Goal: Information Seeking & Learning: Learn about a topic

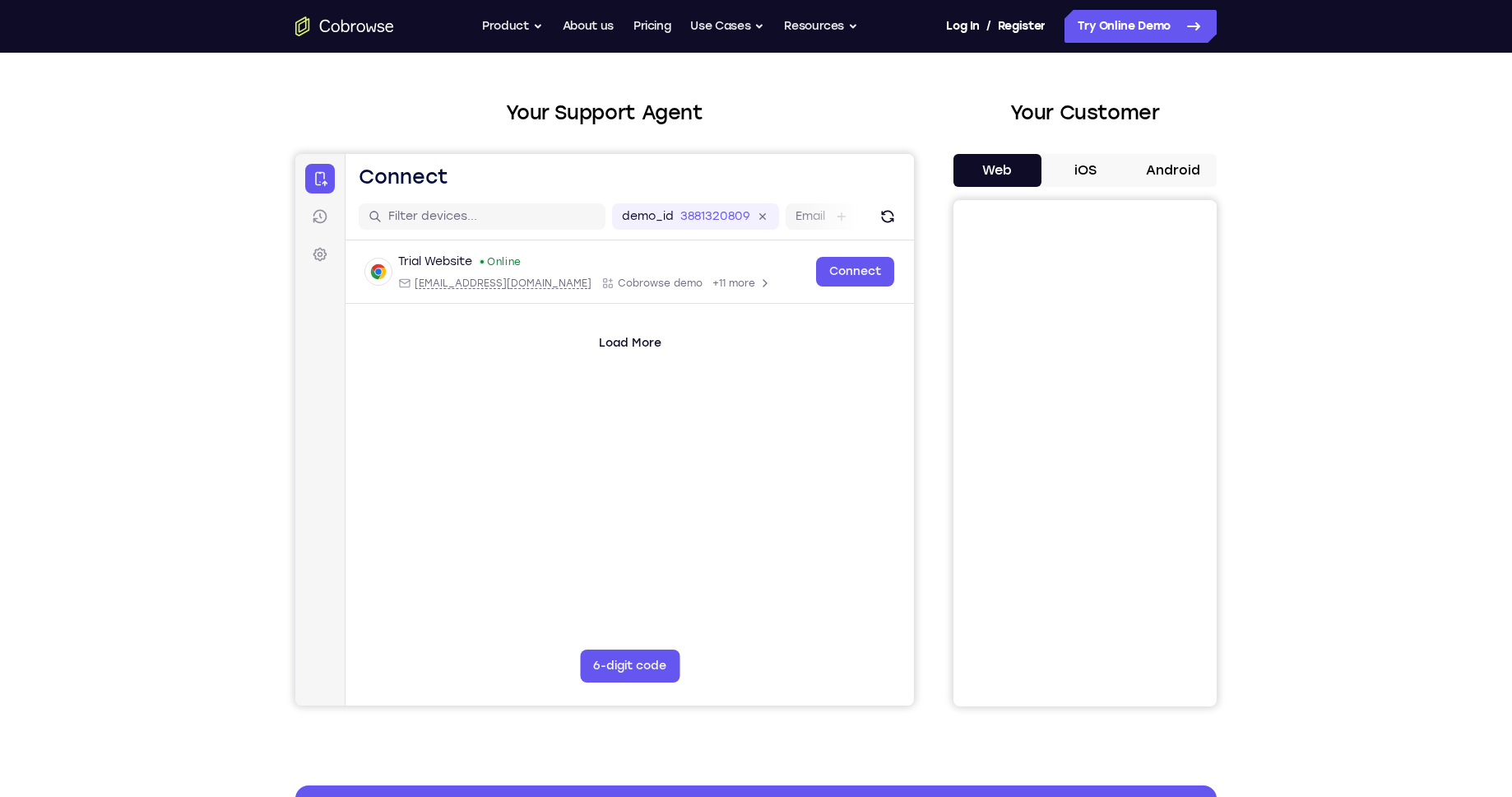
scroll to position [85, 0]
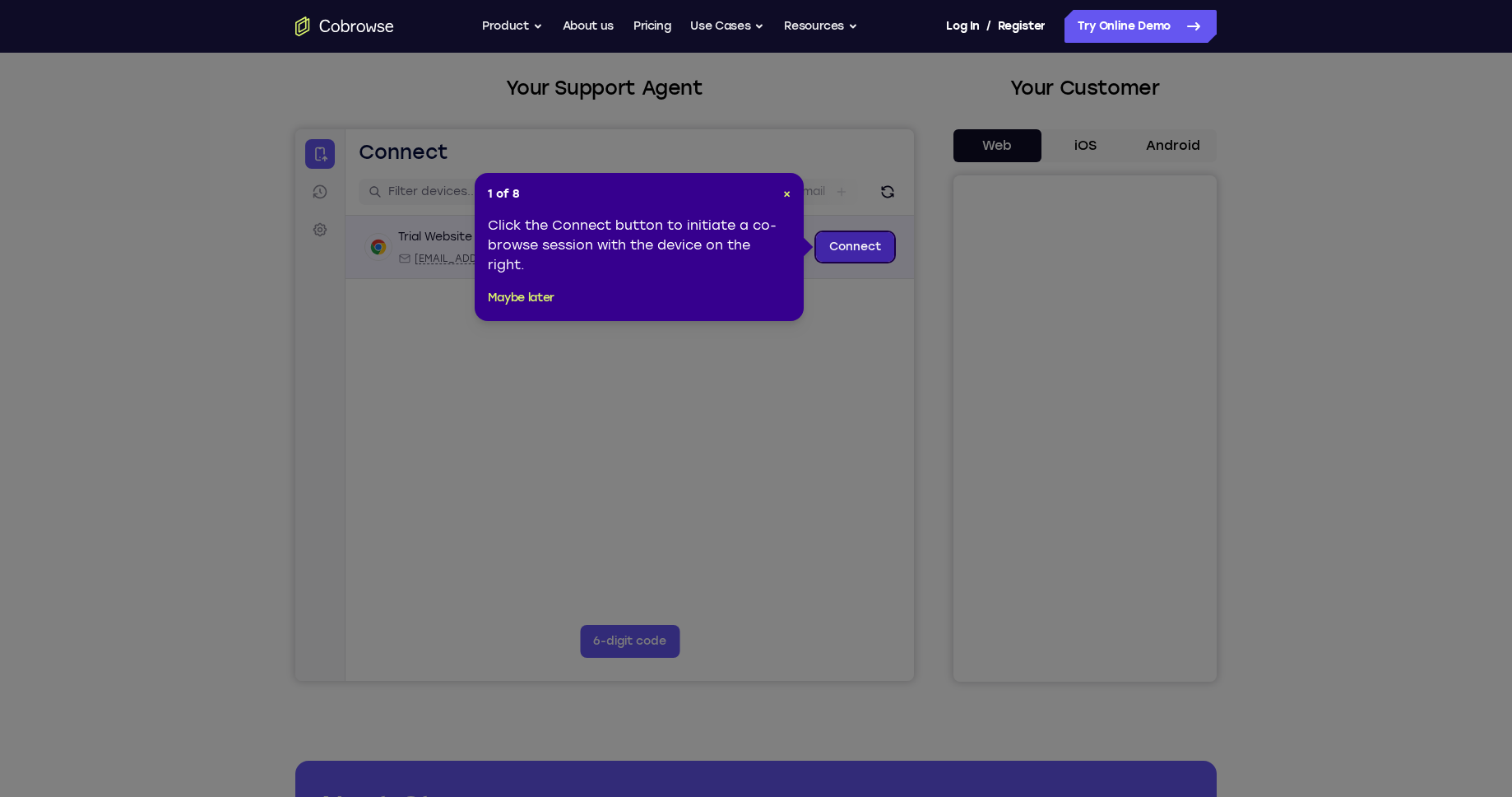
click at [863, 247] on link "Connect" at bounding box center [855, 247] width 78 height 30
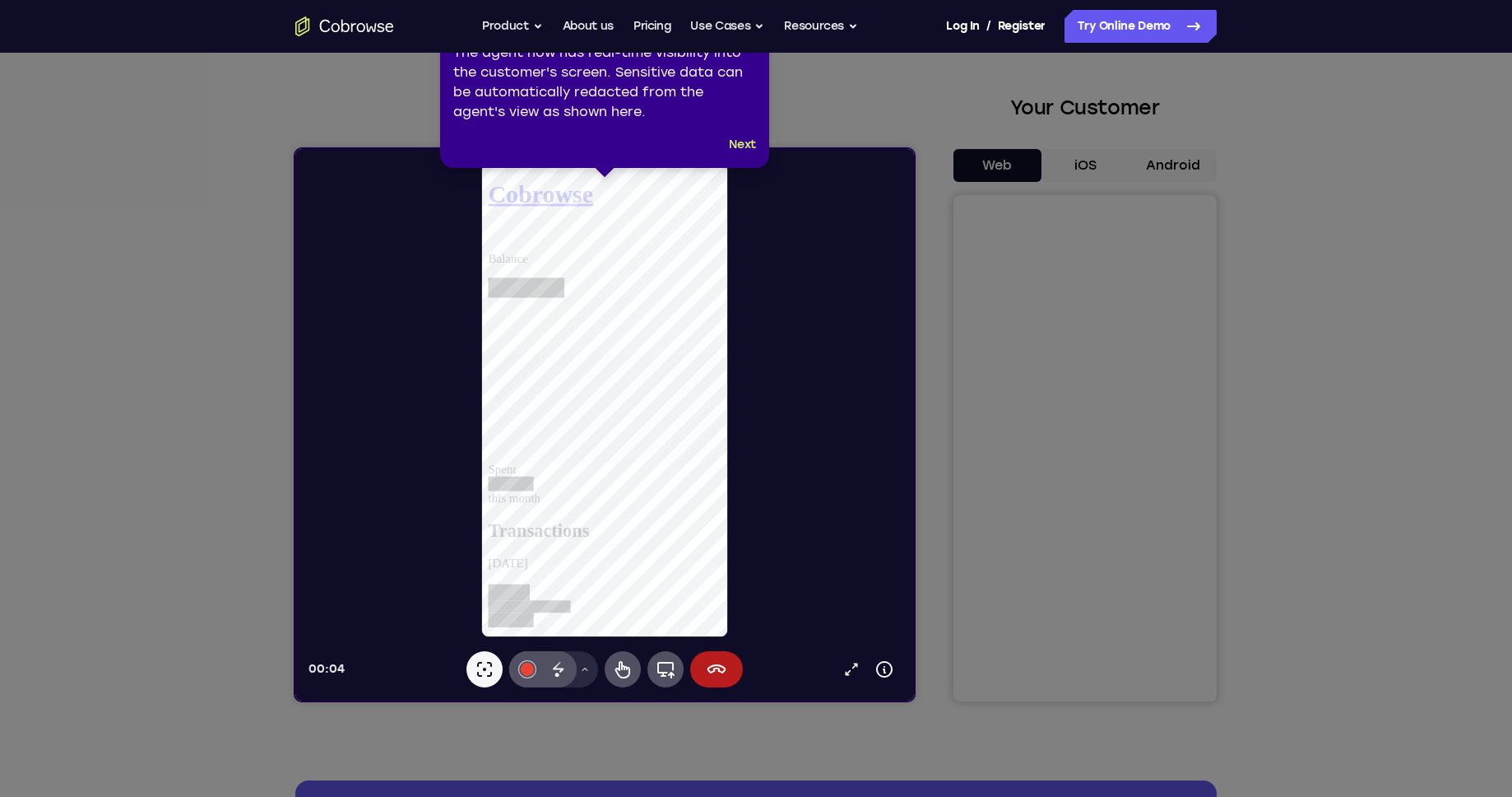
scroll to position [0, 0]
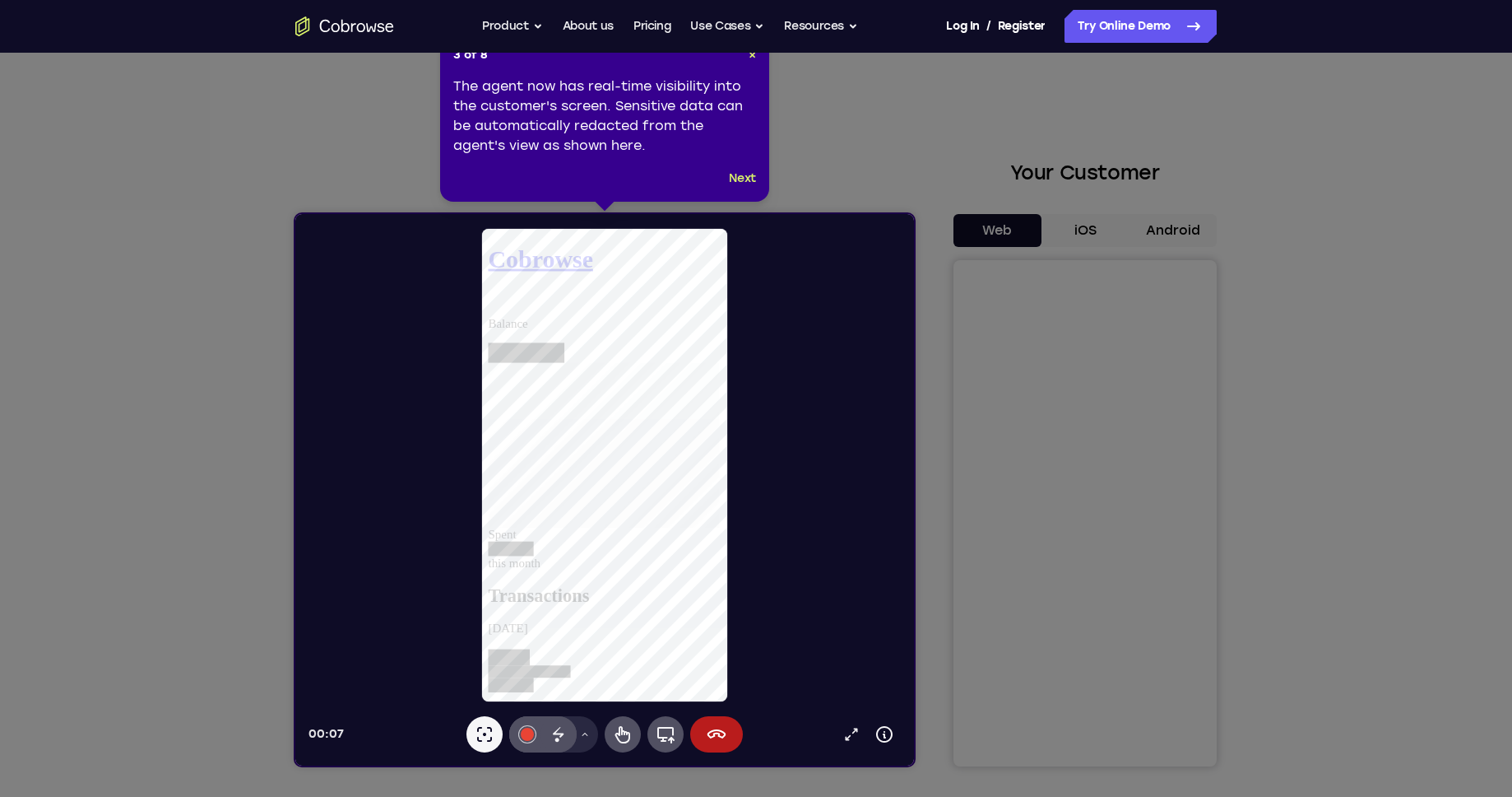
click at [732, 179] on button "Next" at bounding box center [742, 179] width 27 height 20
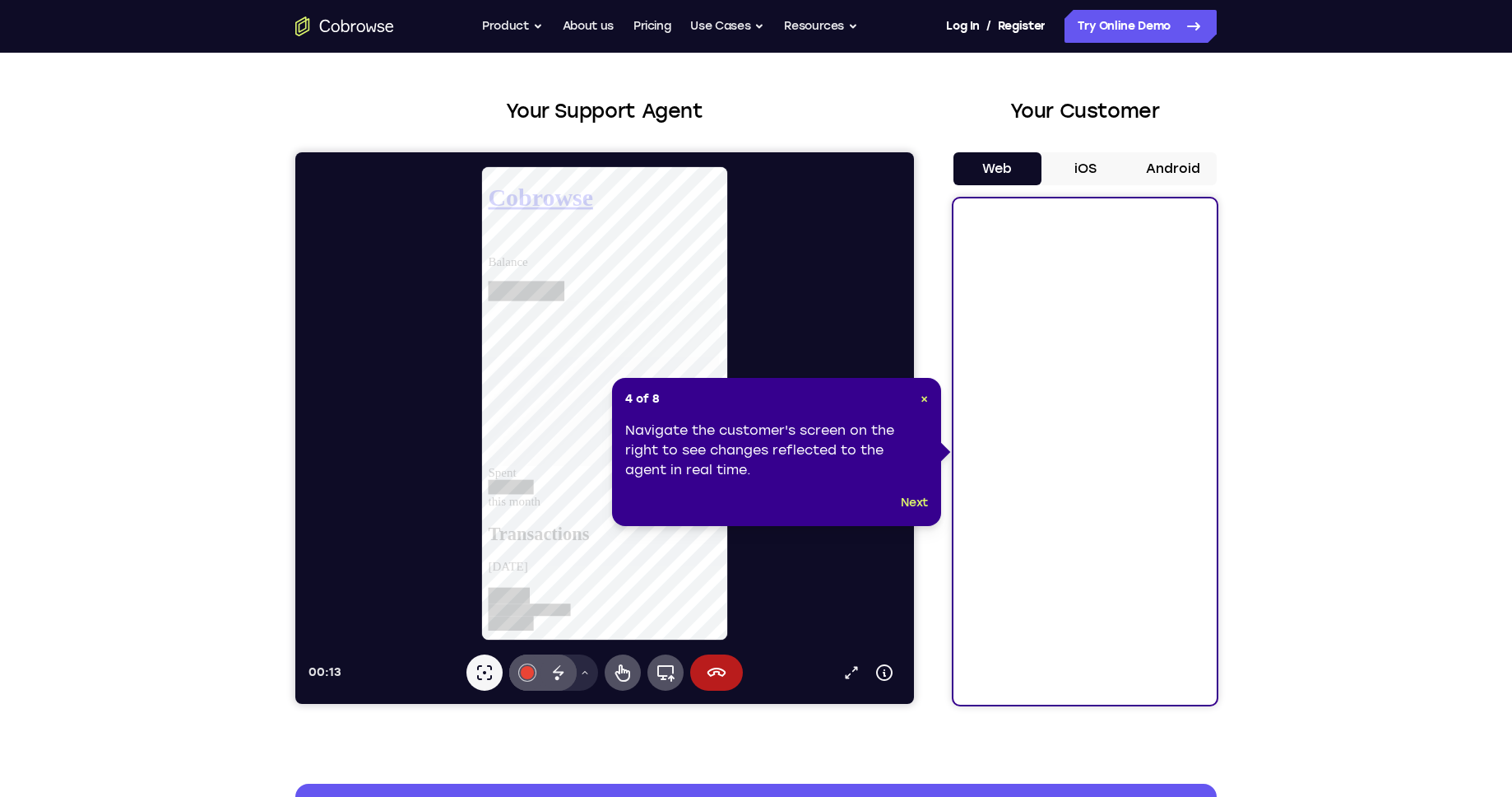
scroll to position [185, 0]
click at [910, 506] on button "Next" at bounding box center [914, 503] width 27 height 20
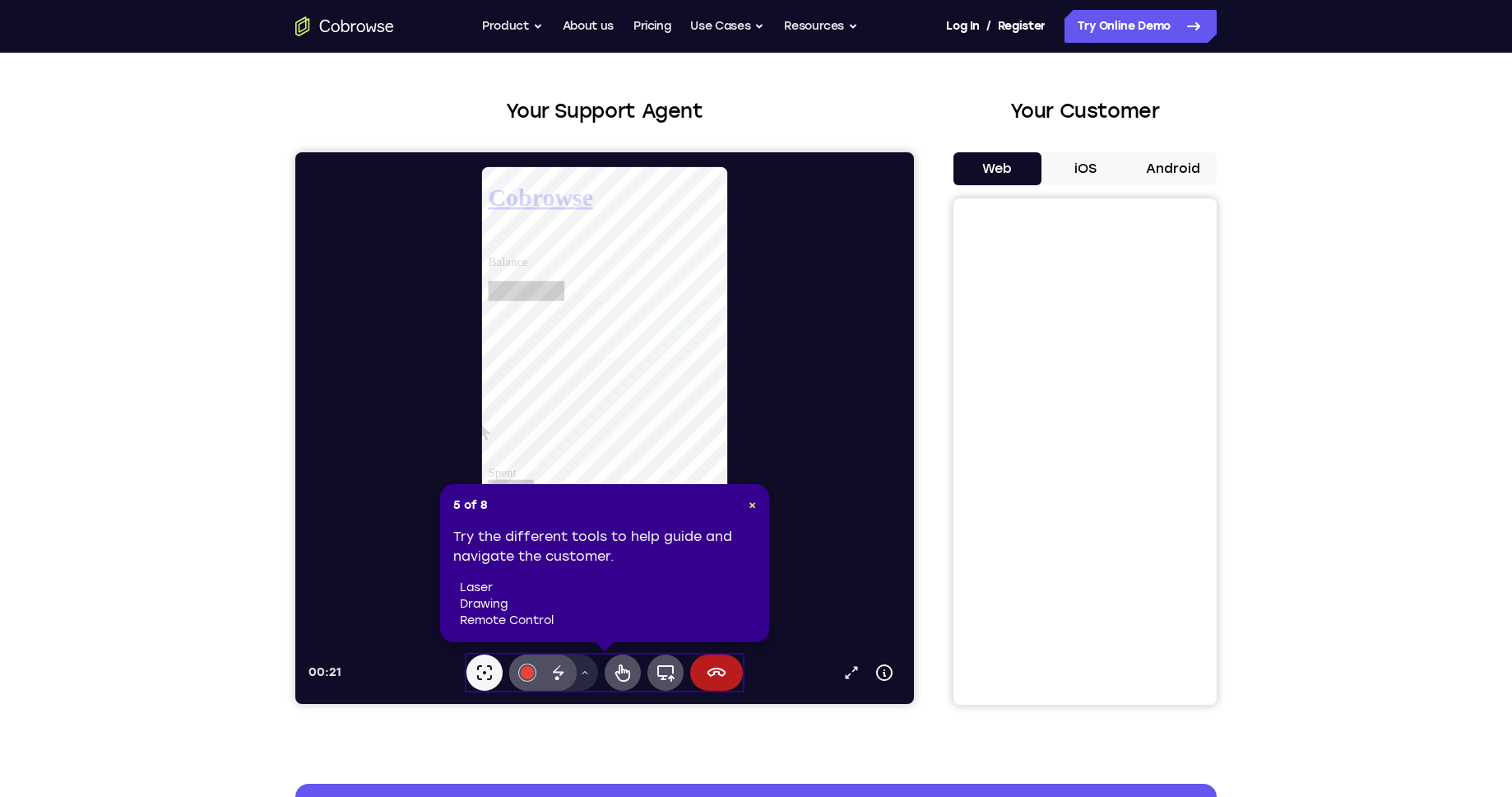
click at [469, 589] on li "laser" at bounding box center [607, 587] width 296 height 16
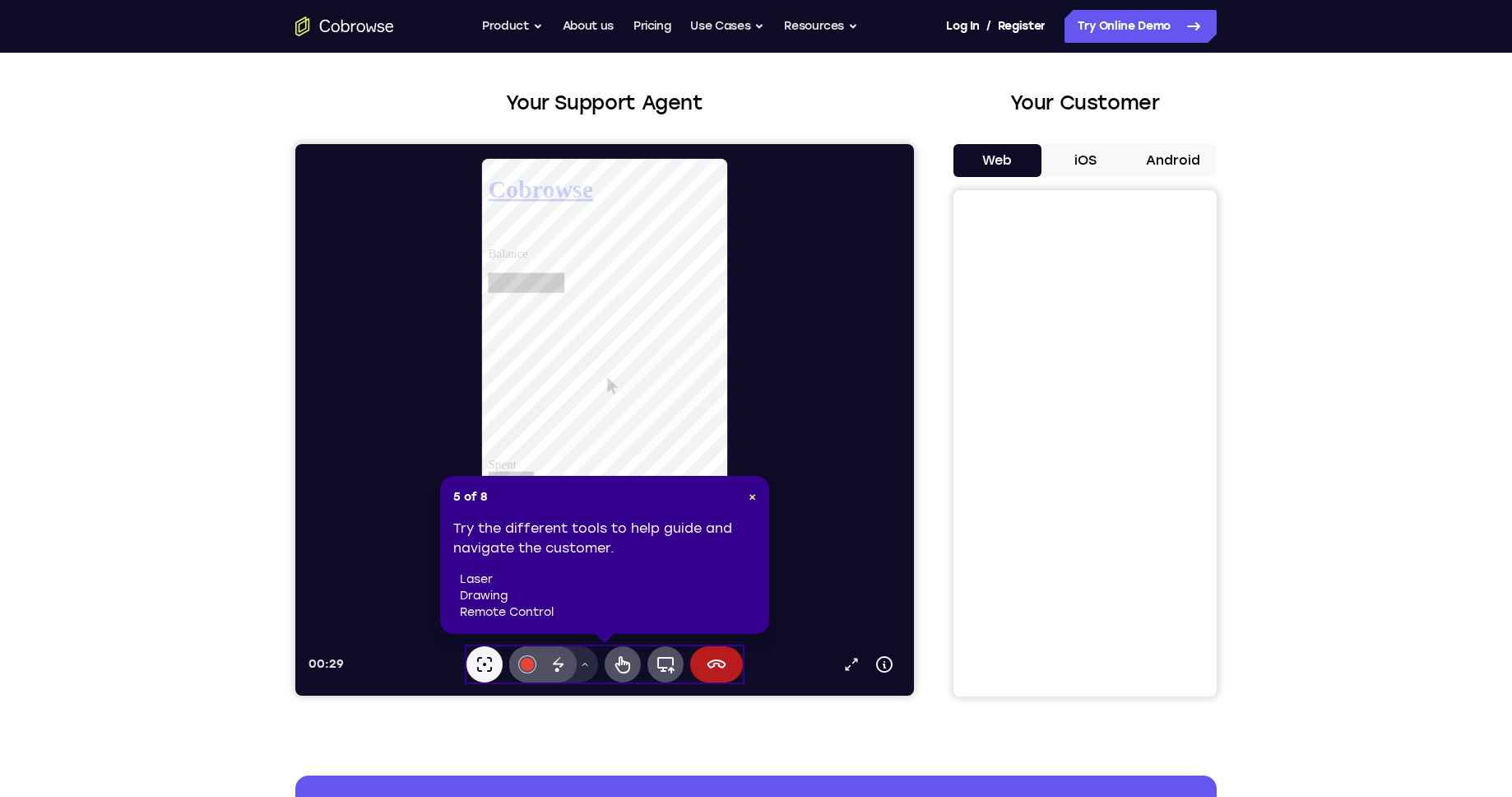
scroll to position [73, 0]
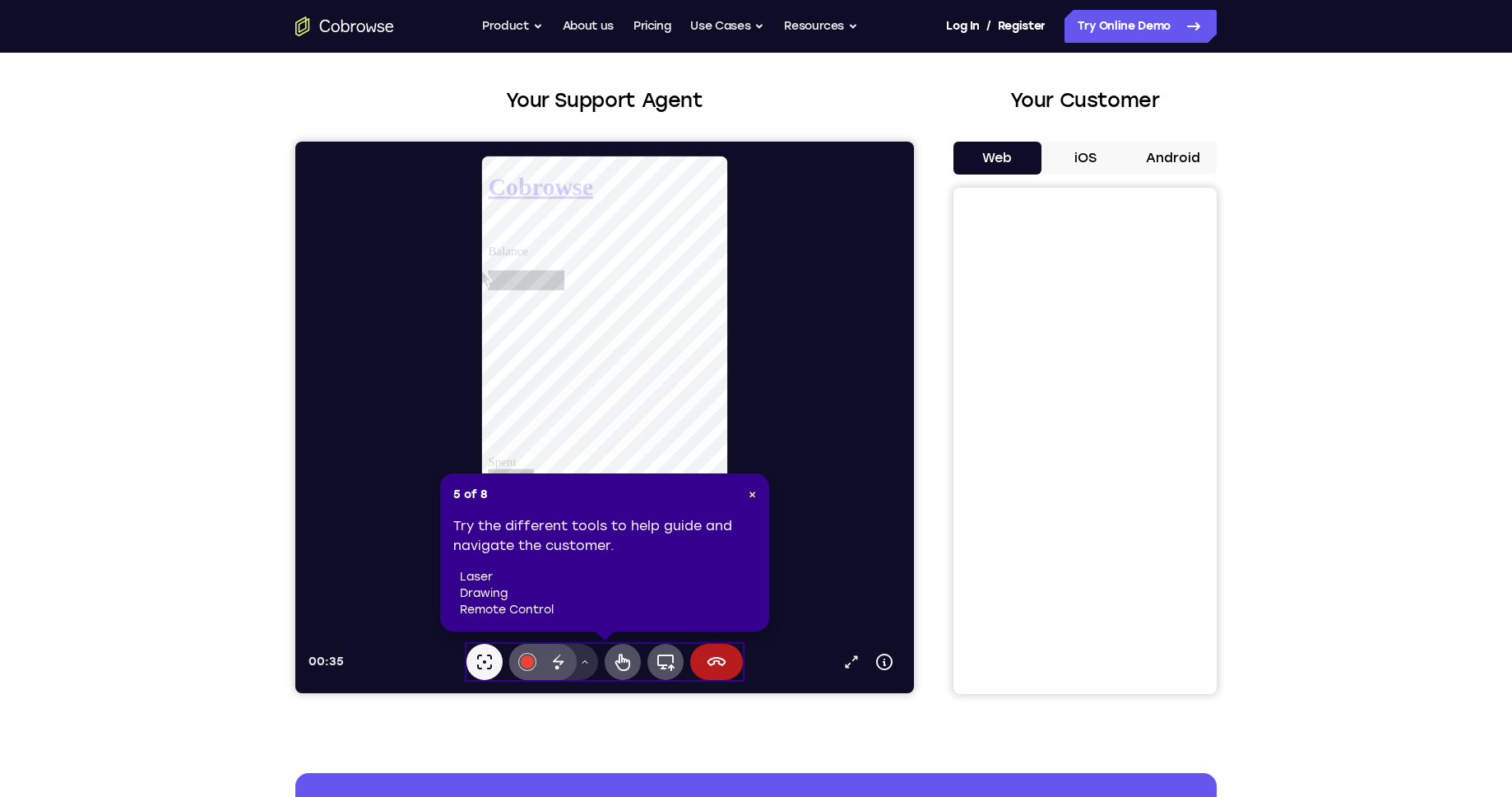
click at [584, 571] on li "laser" at bounding box center [607, 576] width 296 height 16
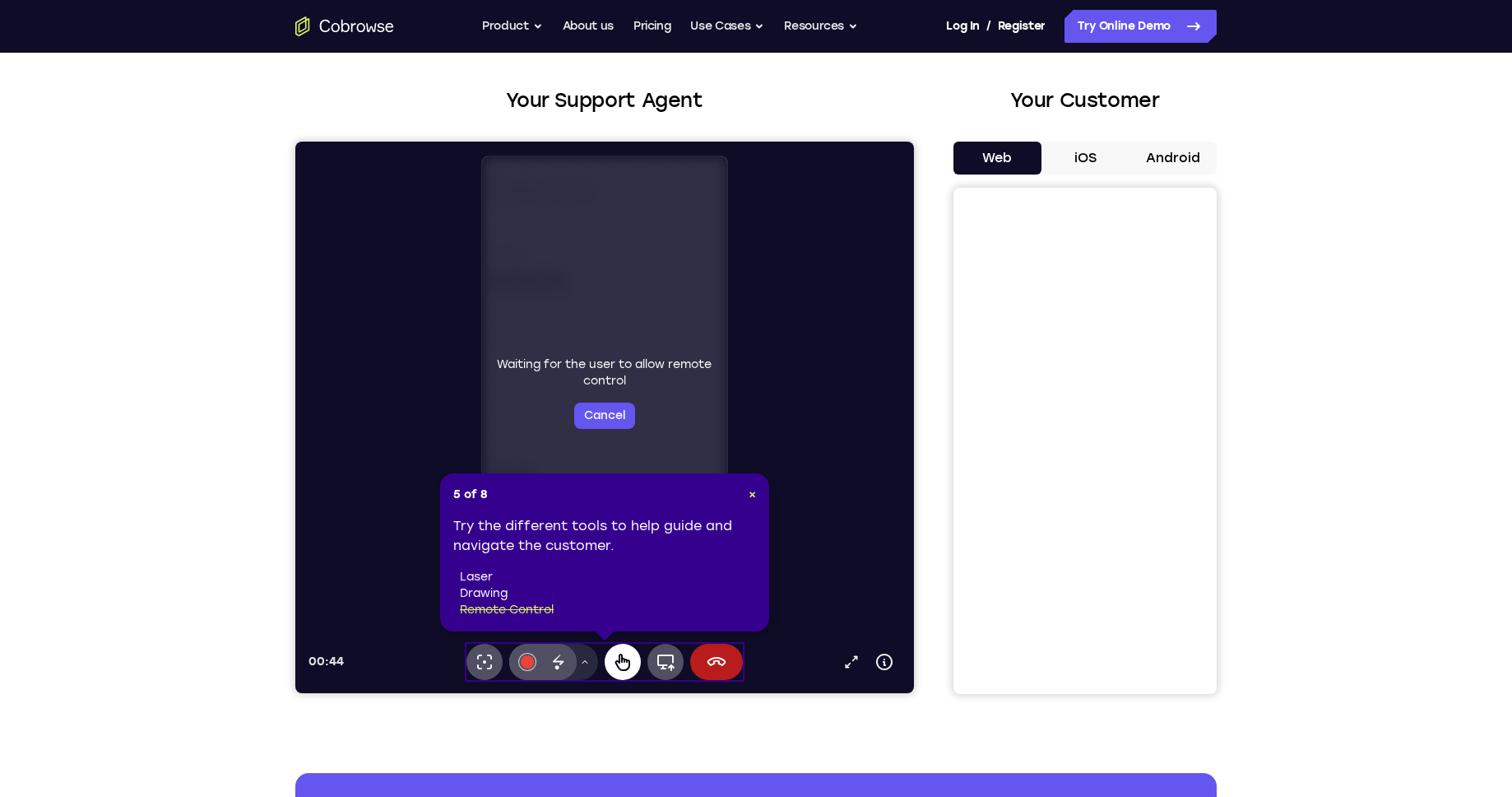
click at [628, 662] on icon at bounding box center [623, 662] width 15 height 17
click at [605, 402] on button "Cancel" at bounding box center [605, 416] width 61 height 27
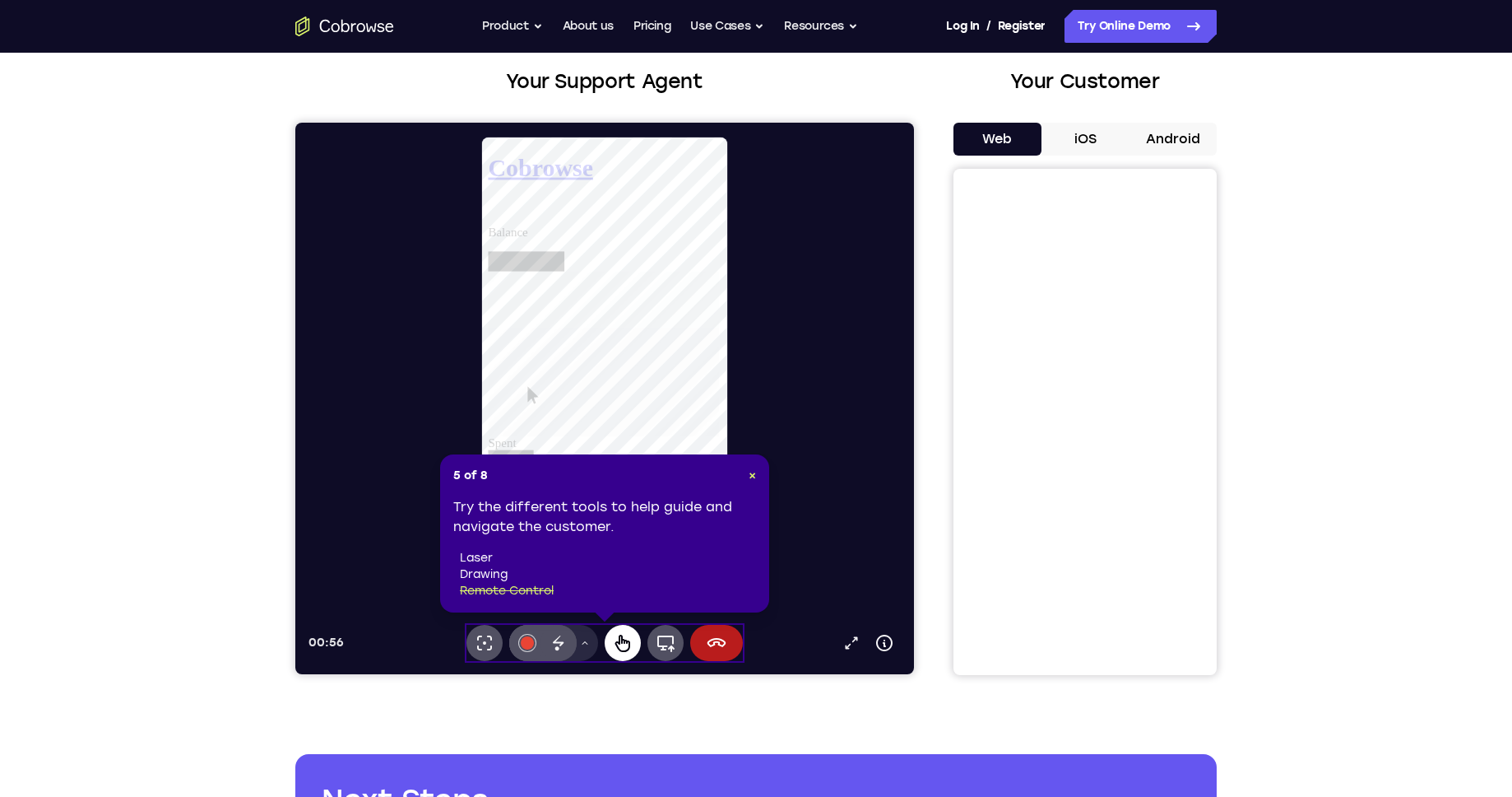
scroll to position [93, 0]
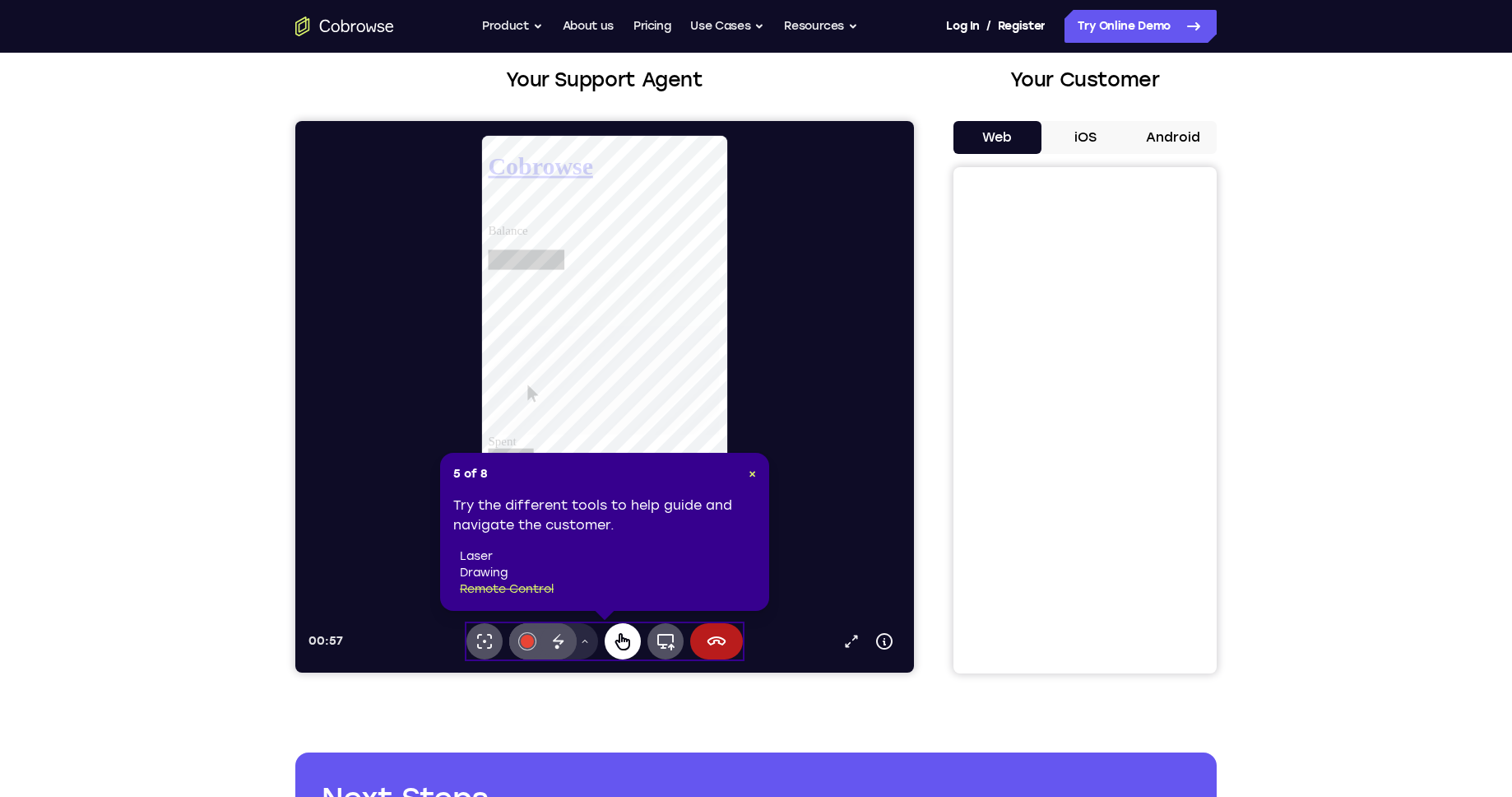
click at [735, 340] on div at bounding box center [611, 372] width 606 height 476
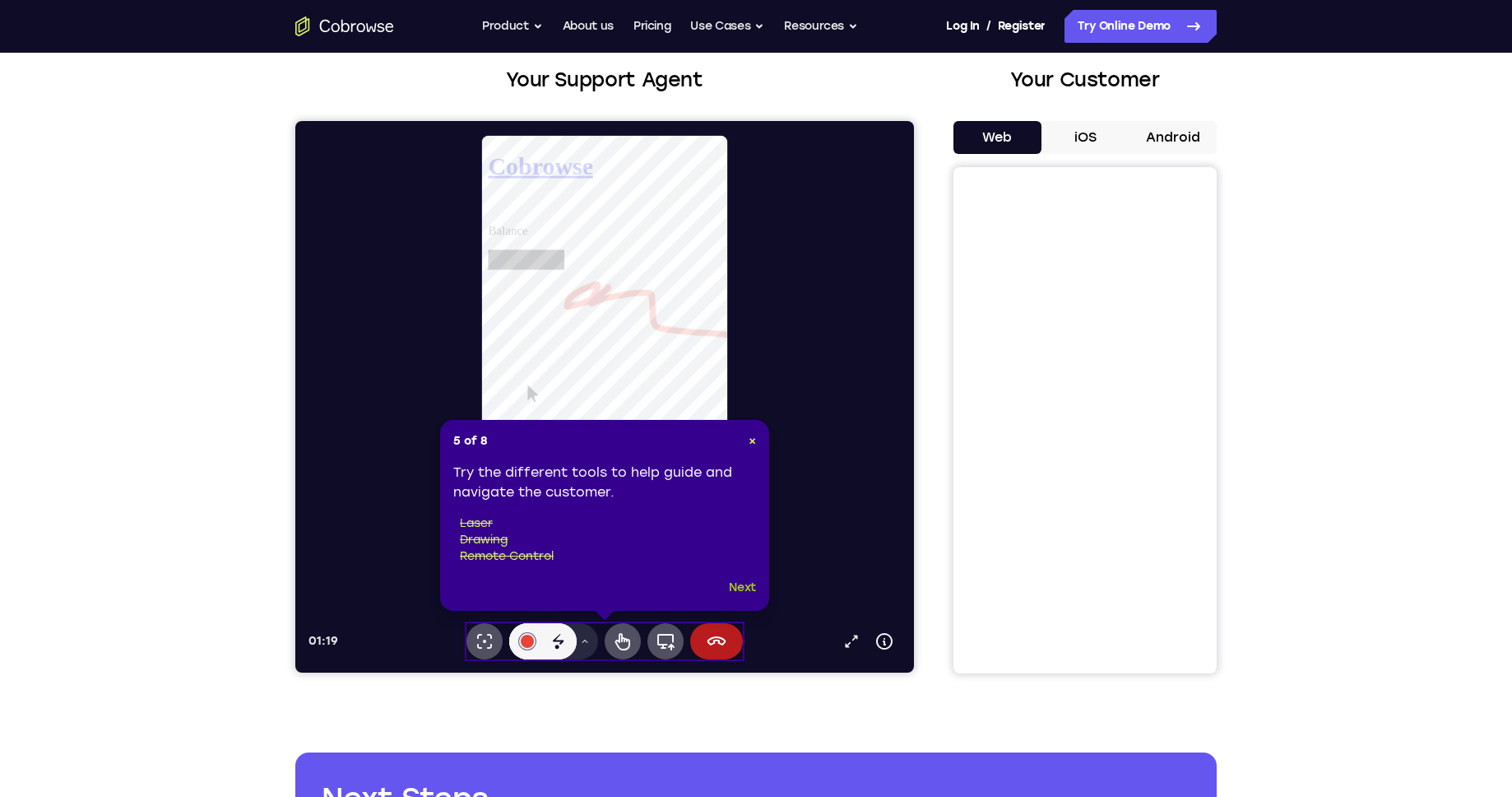
click at [736, 585] on button "Next" at bounding box center [742, 588] width 27 height 20
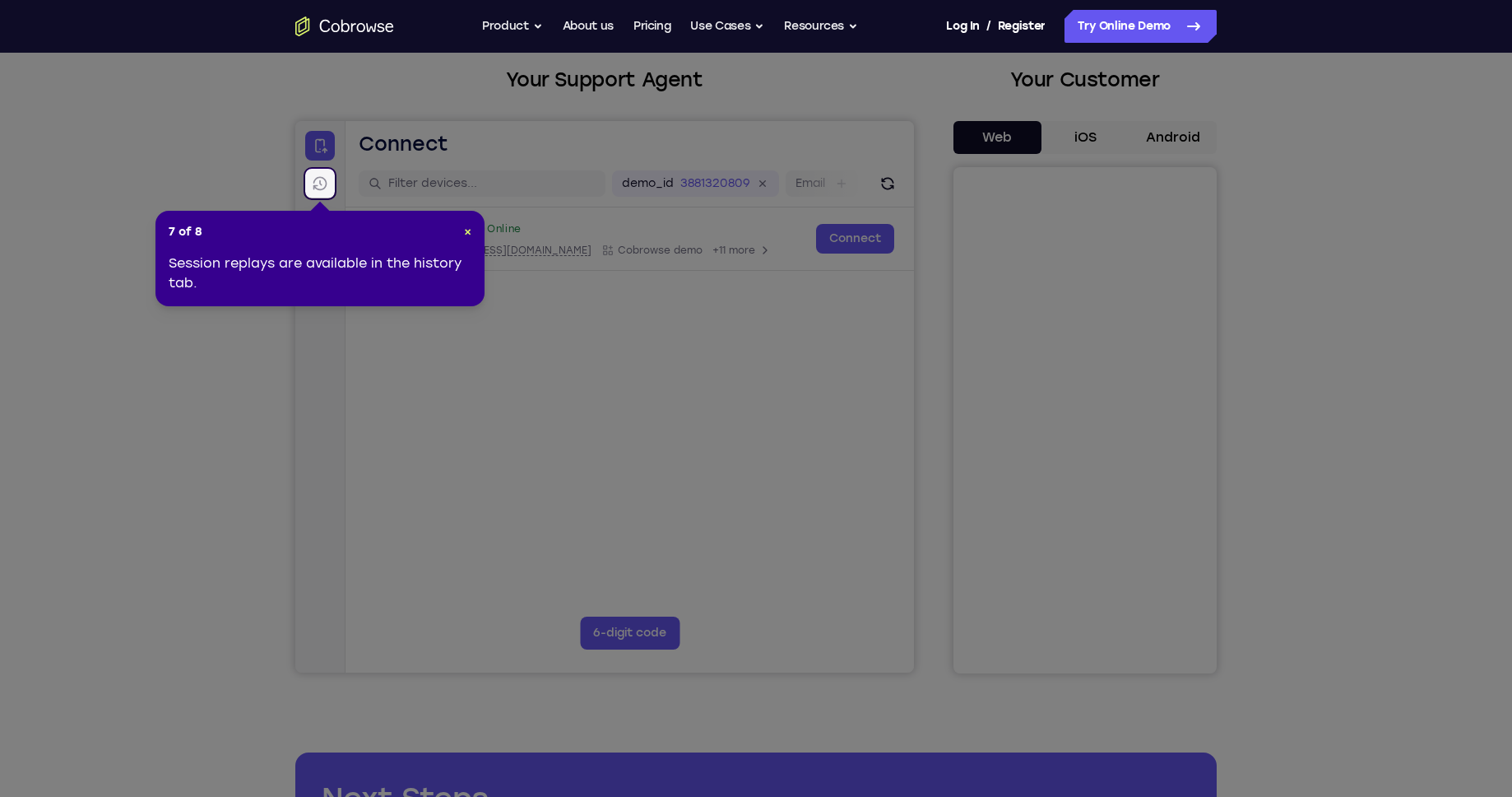
click at [476, 231] on div "7 of 8 × Session replays are available in the history tab." at bounding box center [320, 258] width 329 height 96
click at [471, 231] on div "7 of 8 × Session replays are available in the history tab." at bounding box center [320, 258] width 329 height 96
click at [470, 282] on div "Session replays are available in the history tab." at bounding box center [320, 272] width 303 height 39
click at [586, 418] on icon at bounding box center [756, 398] width 1512 height 797
click at [318, 177] on icon at bounding box center [320, 183] width 14 height 14
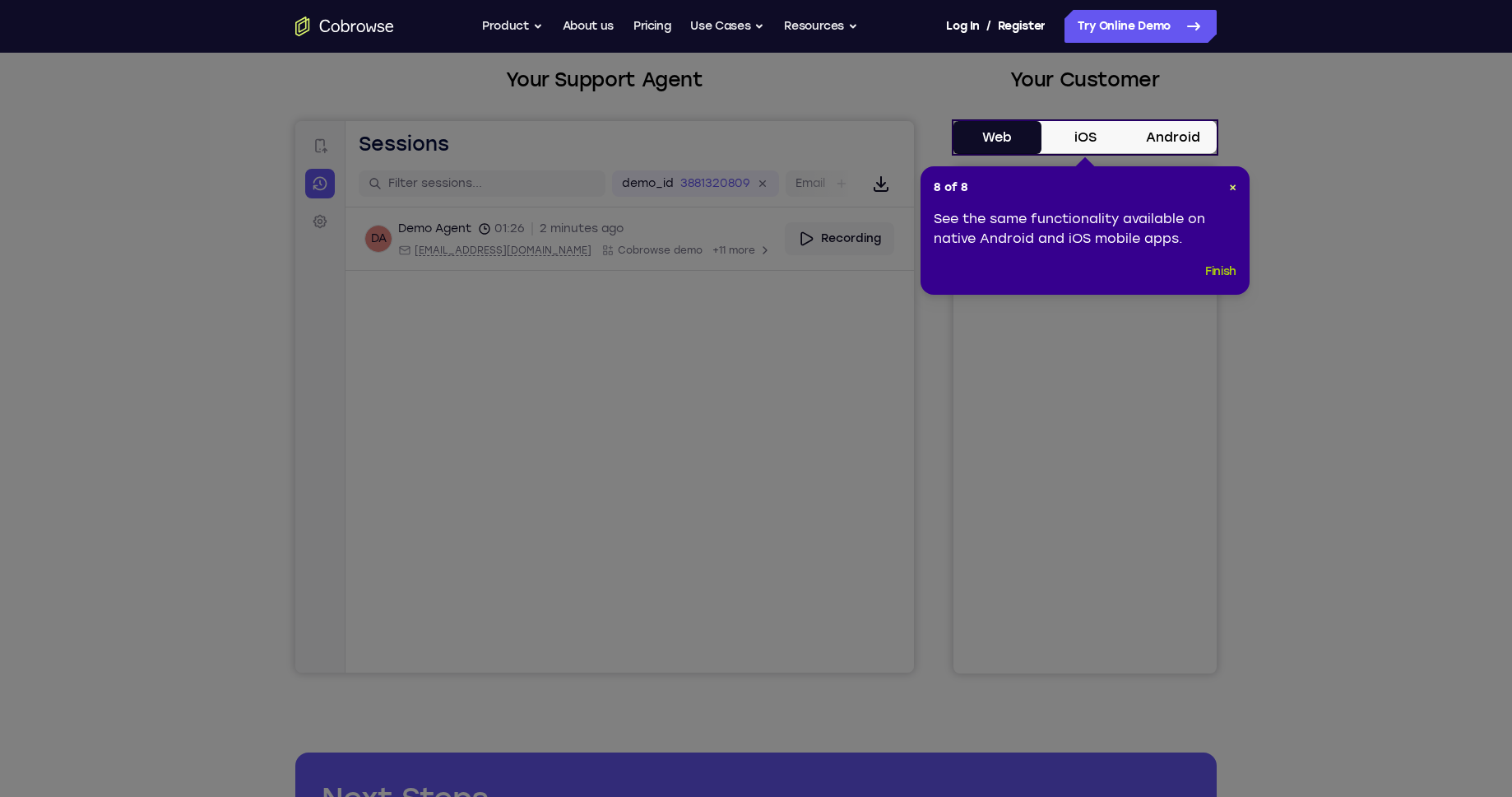
click at [1208, 269] on button "Finish" at bounding box center [1221, 271] width 32 height 20
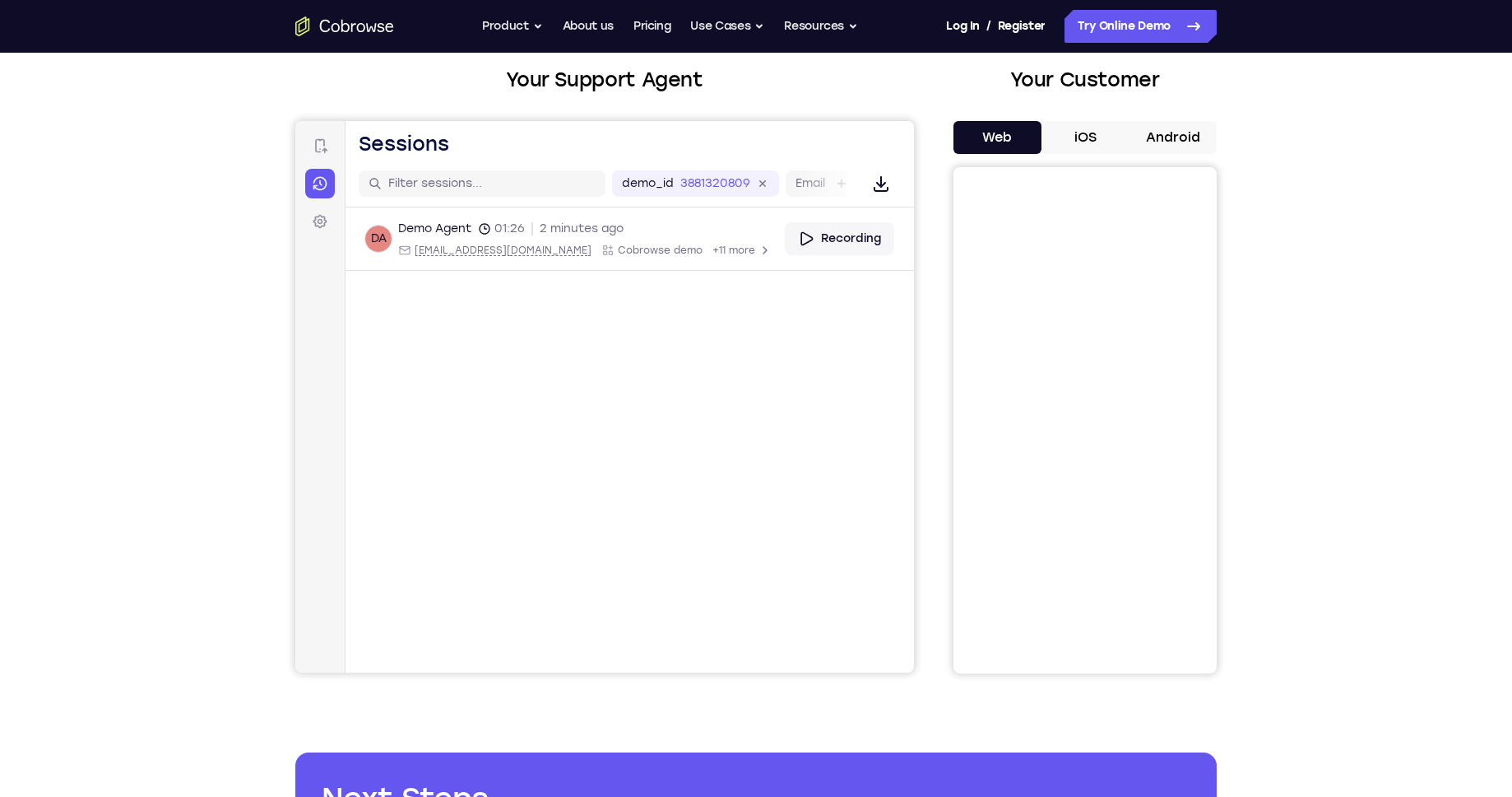
click at [1093, 140] on button "iOS" at bounding box center [1085, 138] width 88 height 32
click at [323, 145] on icon at bounding box center [319, 145] width 16 height 16
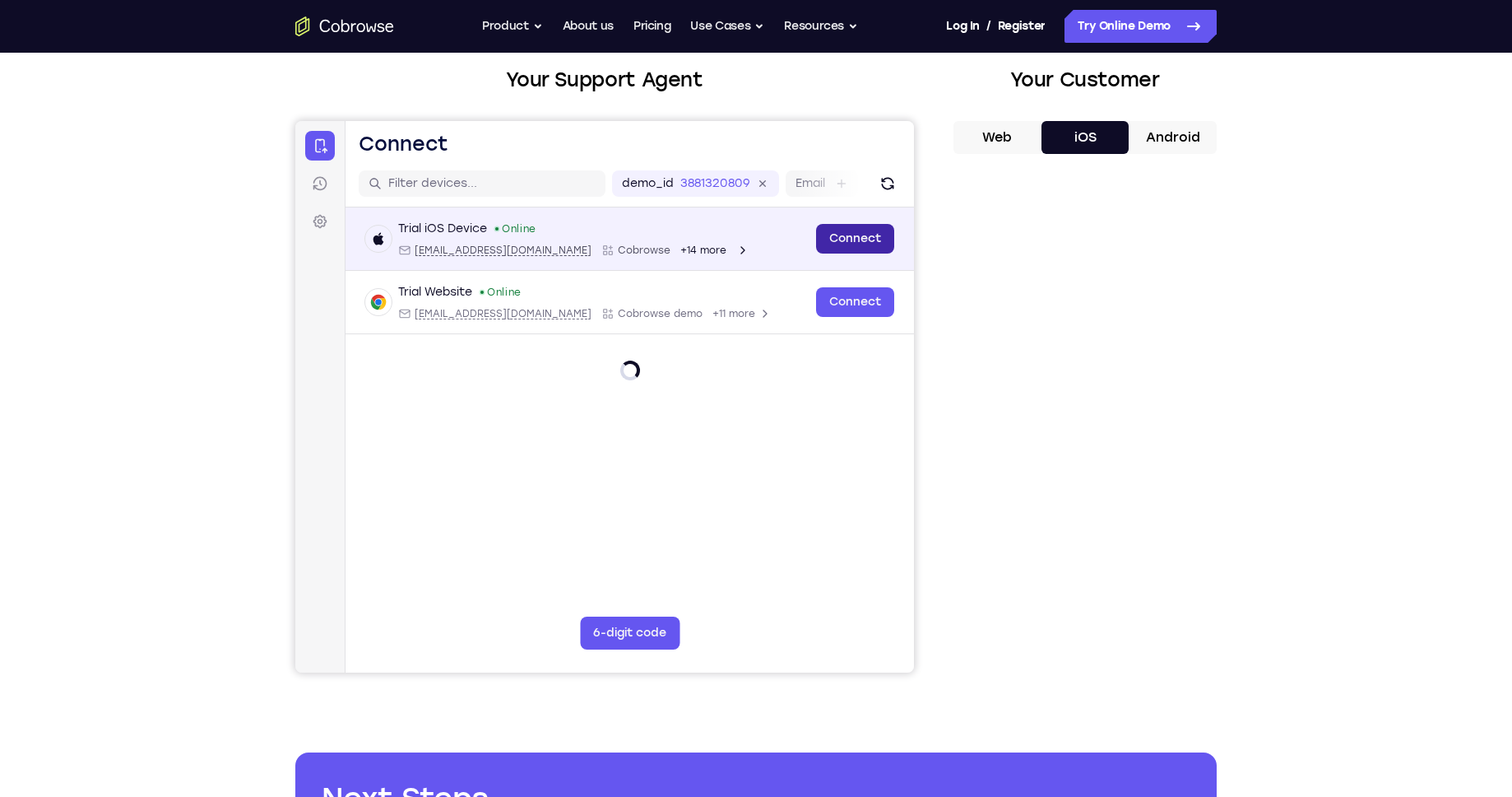
click at [859, 232] on link "Connect" at bounding box center [855, 238] width 78 height 30
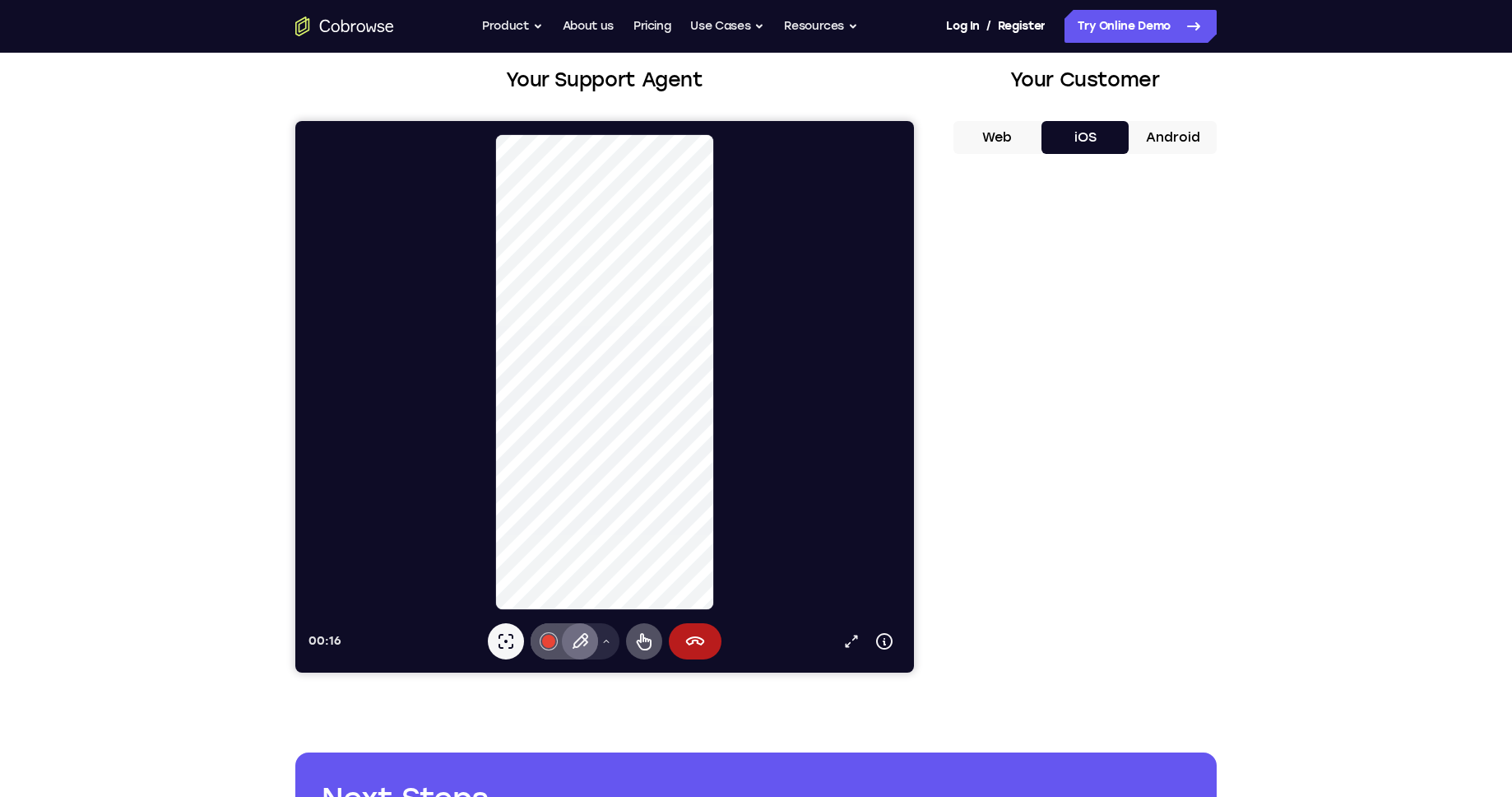
click at [585, 639] on icon at bounding box center [580, 640] width 15 height 15
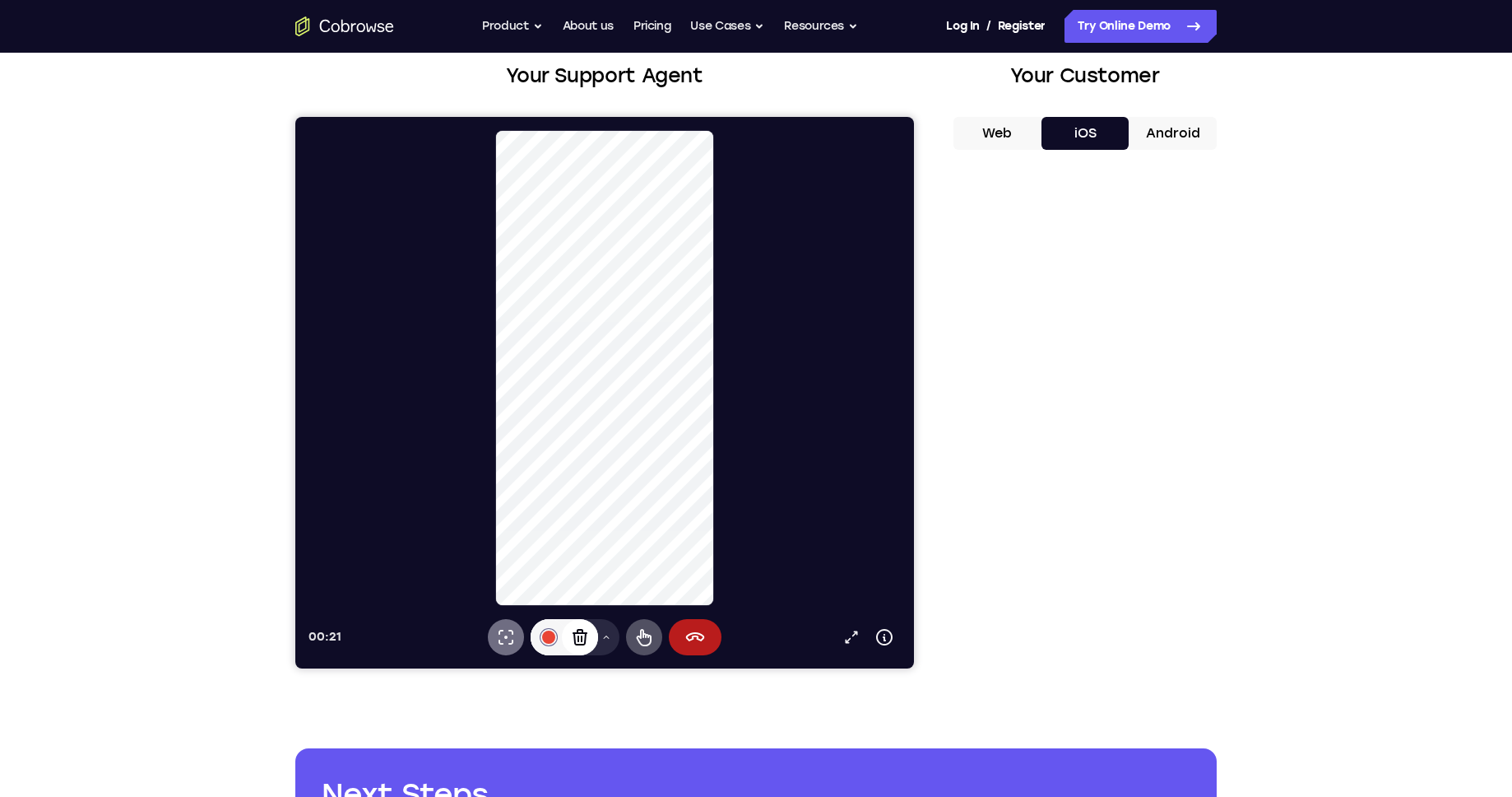
click at [500, 645] on icon at bounding box center [505, 636] width 20 height 20
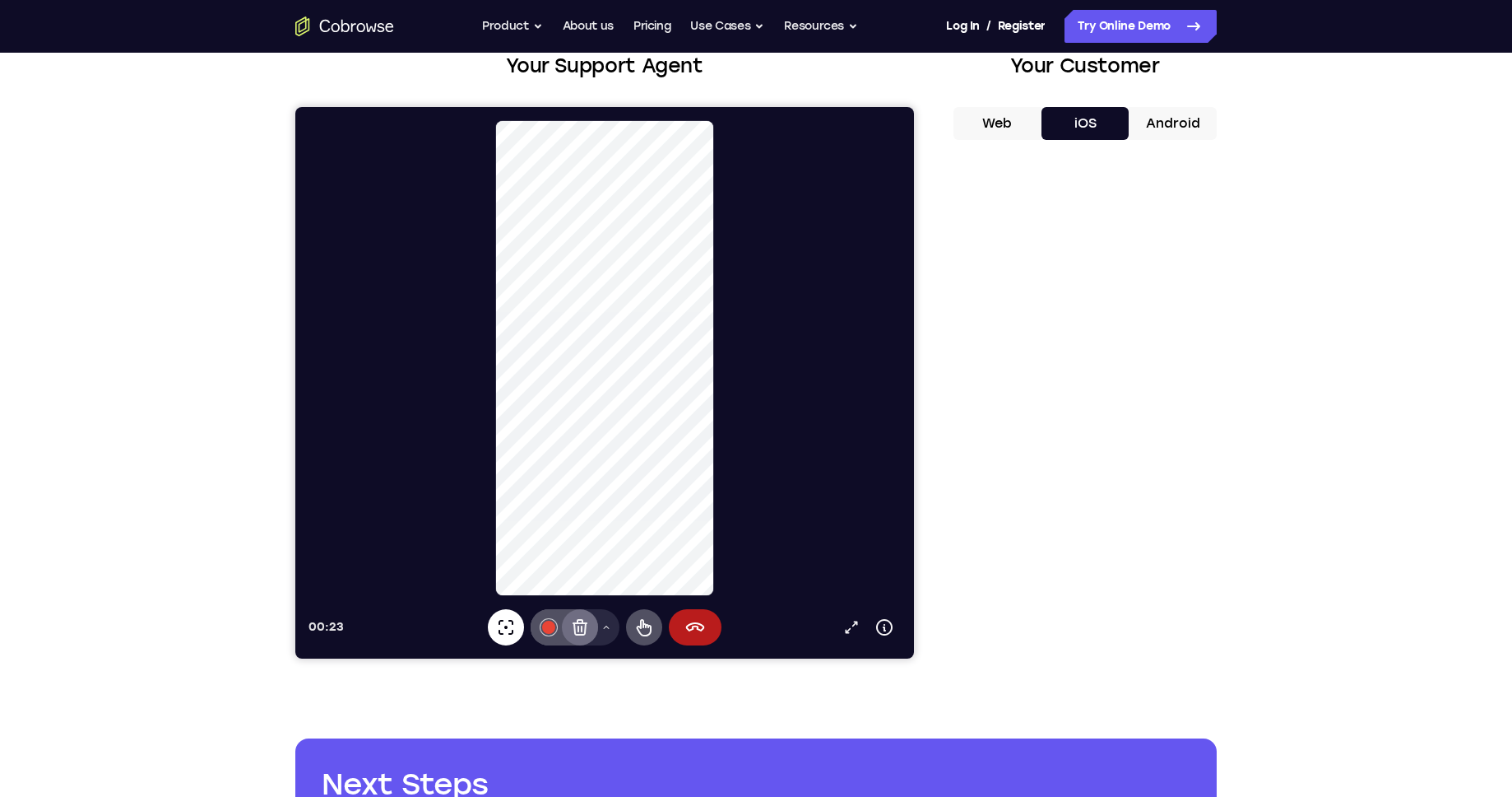
scroll to position [105, 0]
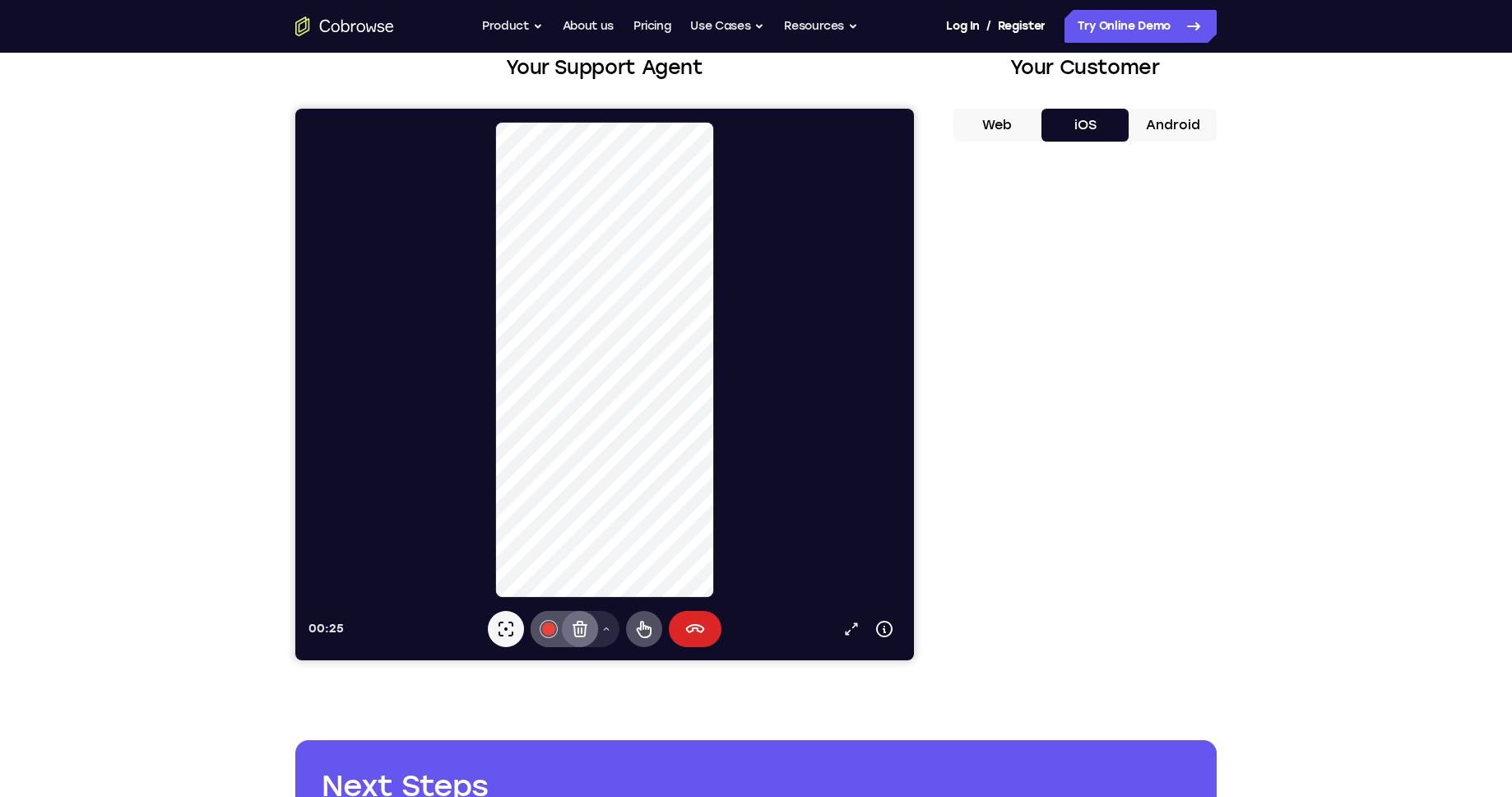
click at [678, 631] on button "End session" at bounding box center [694, 629] width 53 height 36
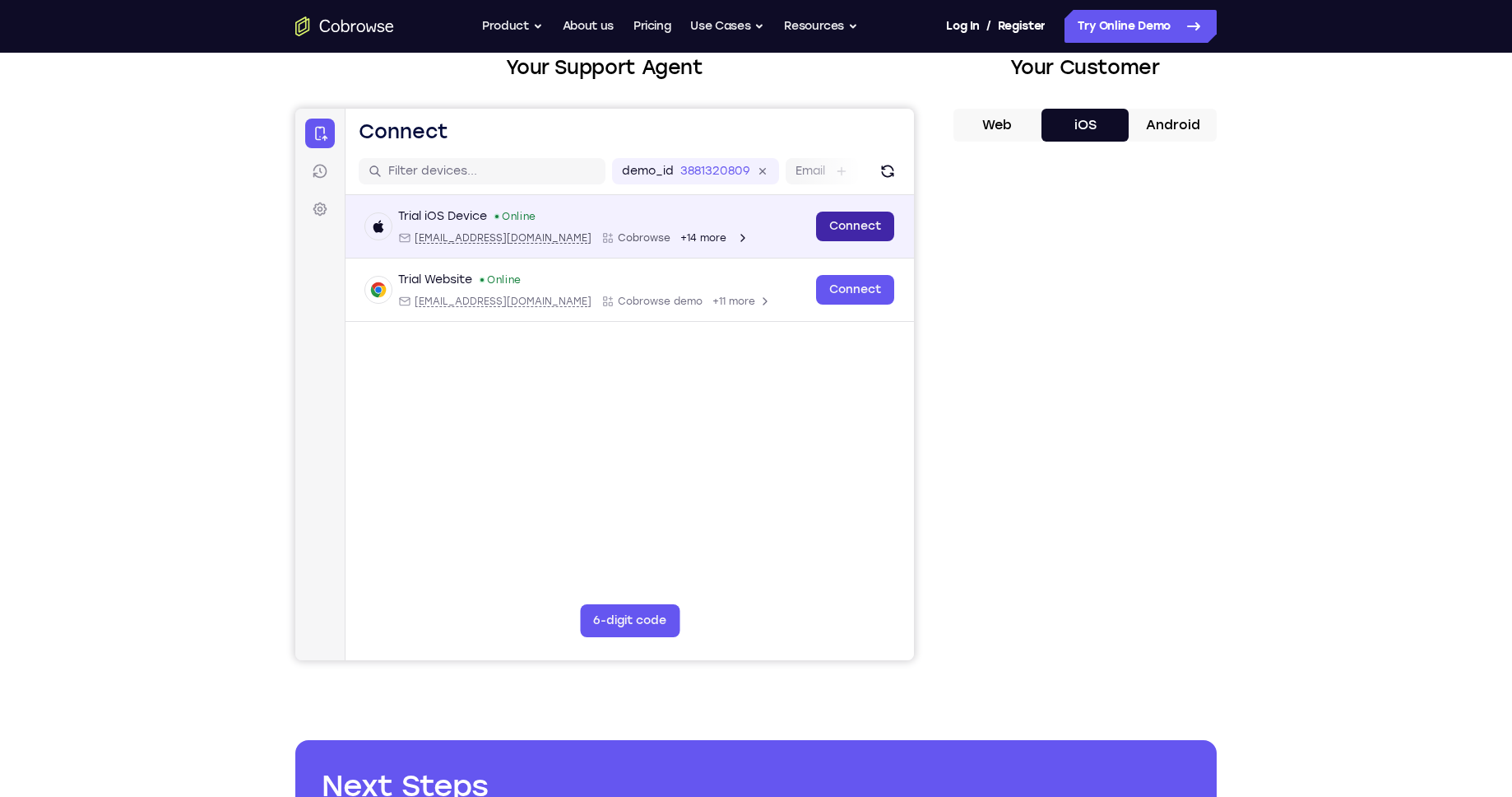
click at [854, 228] on link "Connect" at bounding box center [855, 226] width 78 height 30
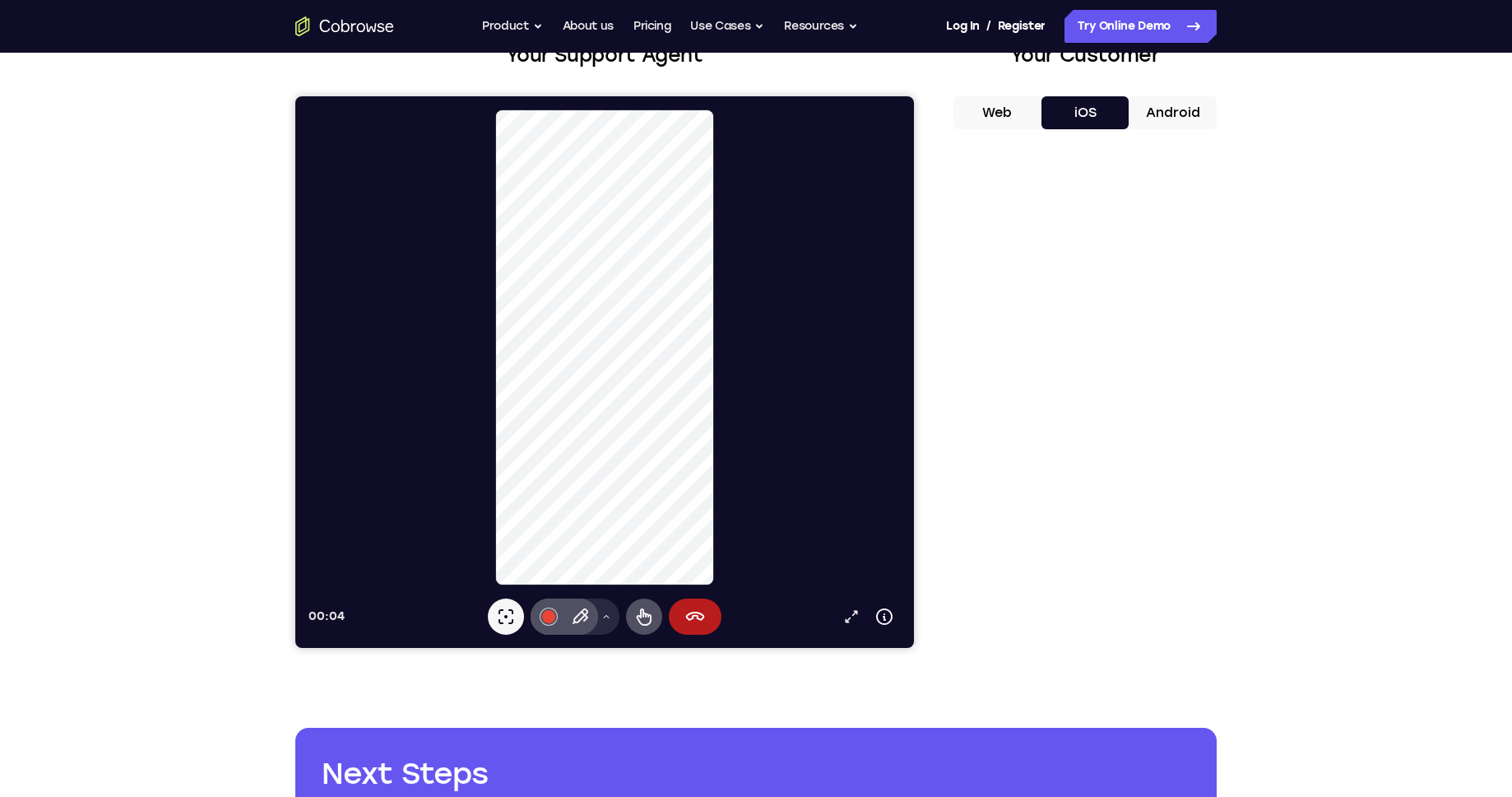
scroll to position [117, 0]
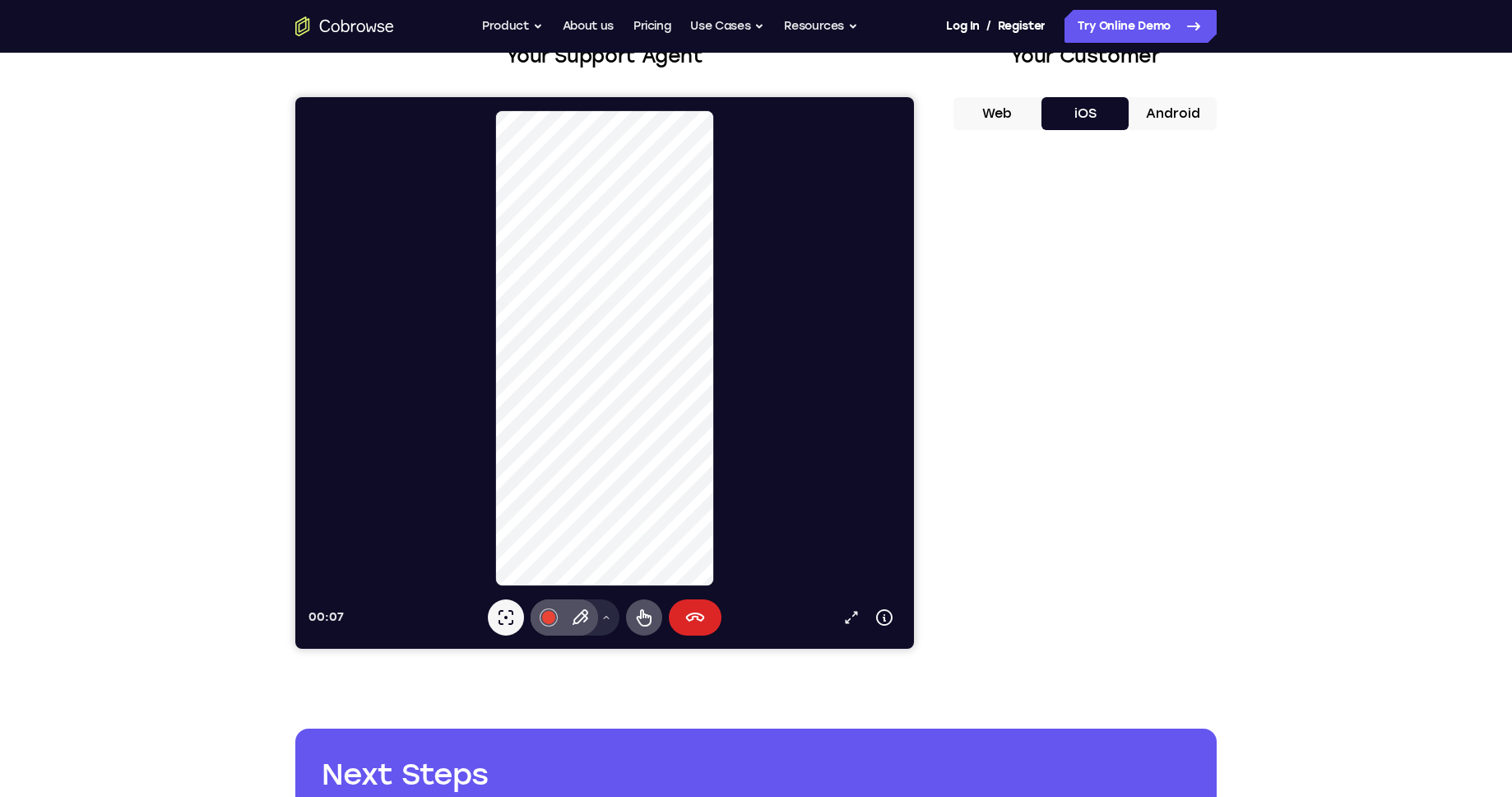
click at [696, 615] on icon at bounding box center [694, 617] width 20 height 20
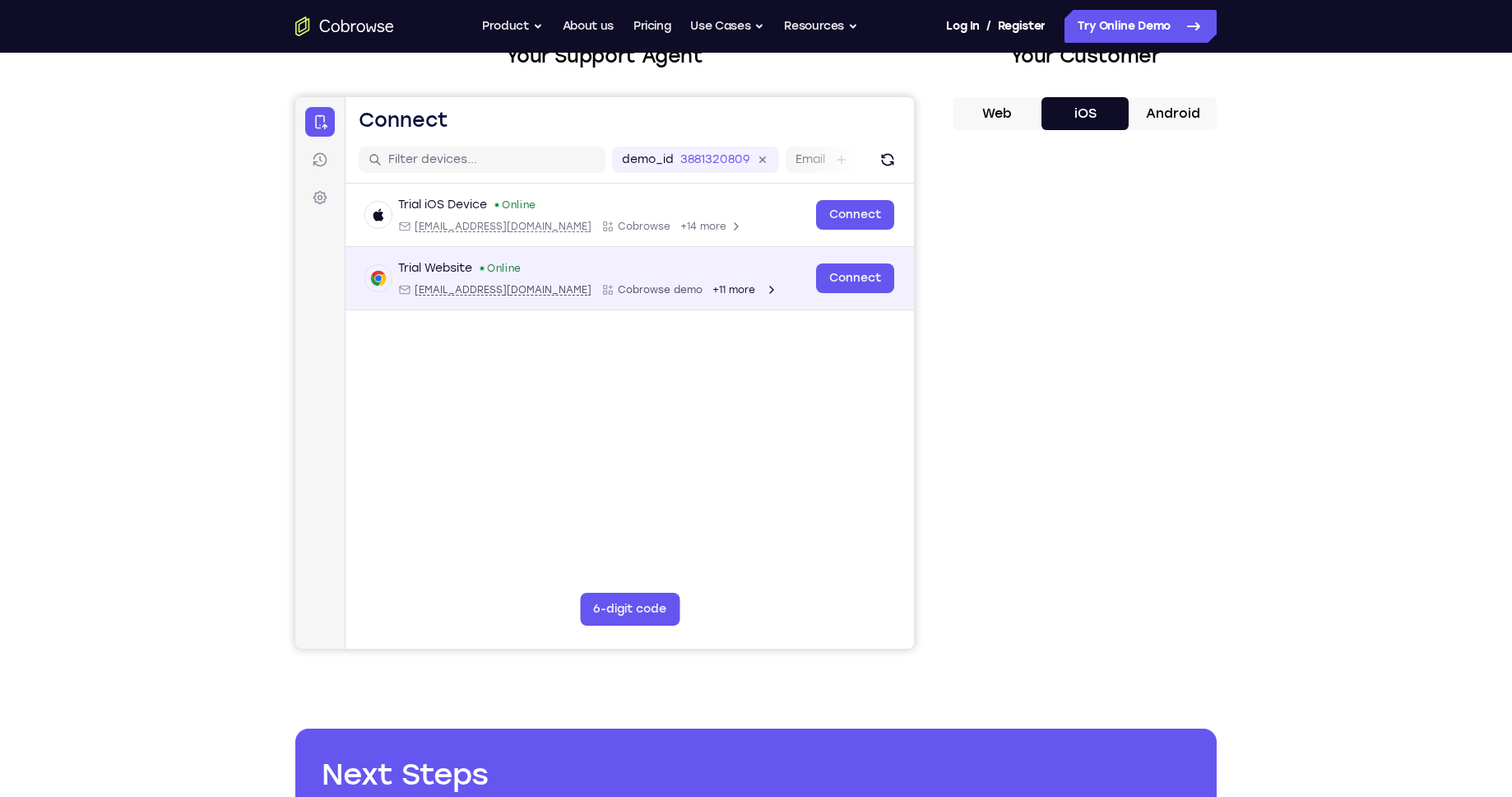
click at [728, 285] on div "Trial Website Online [EMAIL_ADDRESS][DOMAIN_NAME] Cobrowse demo +11 more" at bounding box center [586, 278] width 441 height 36
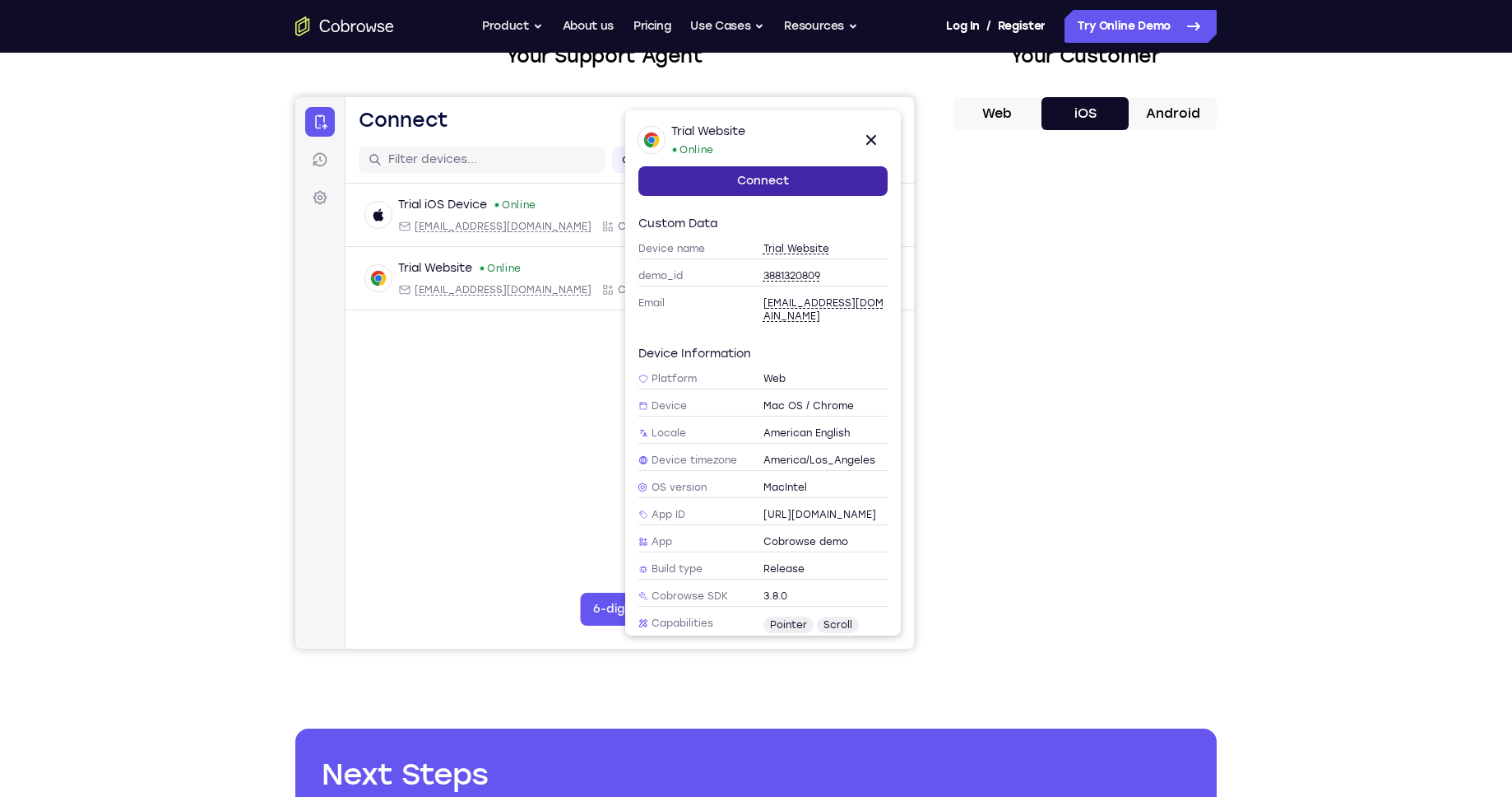
click at [754, 176] on link "Connect" at bounding box center [762, 181] width 249 height 30
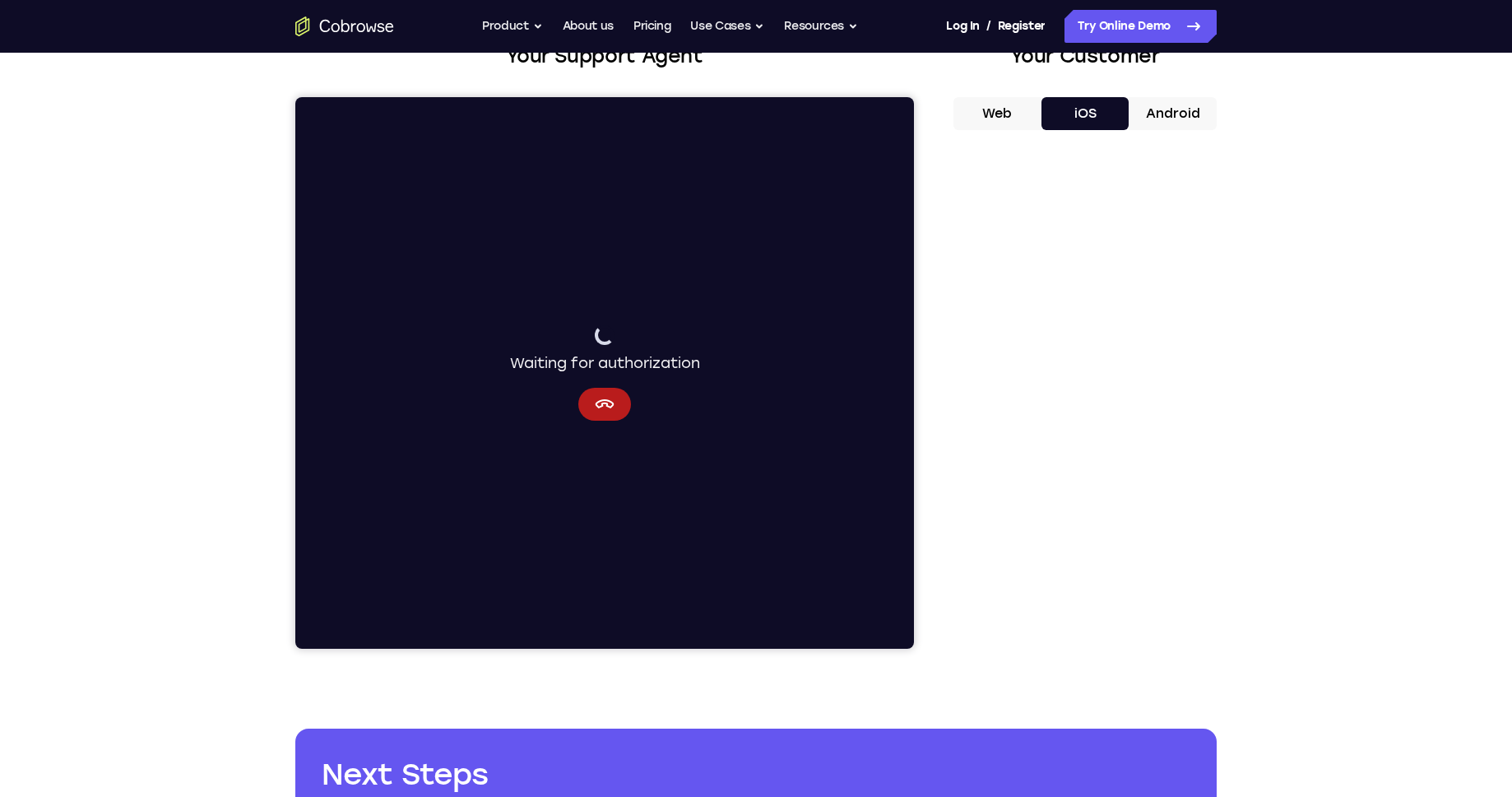
click at [989, 101] on button "Web" at bounding box center [997, 114] width 88 height 32
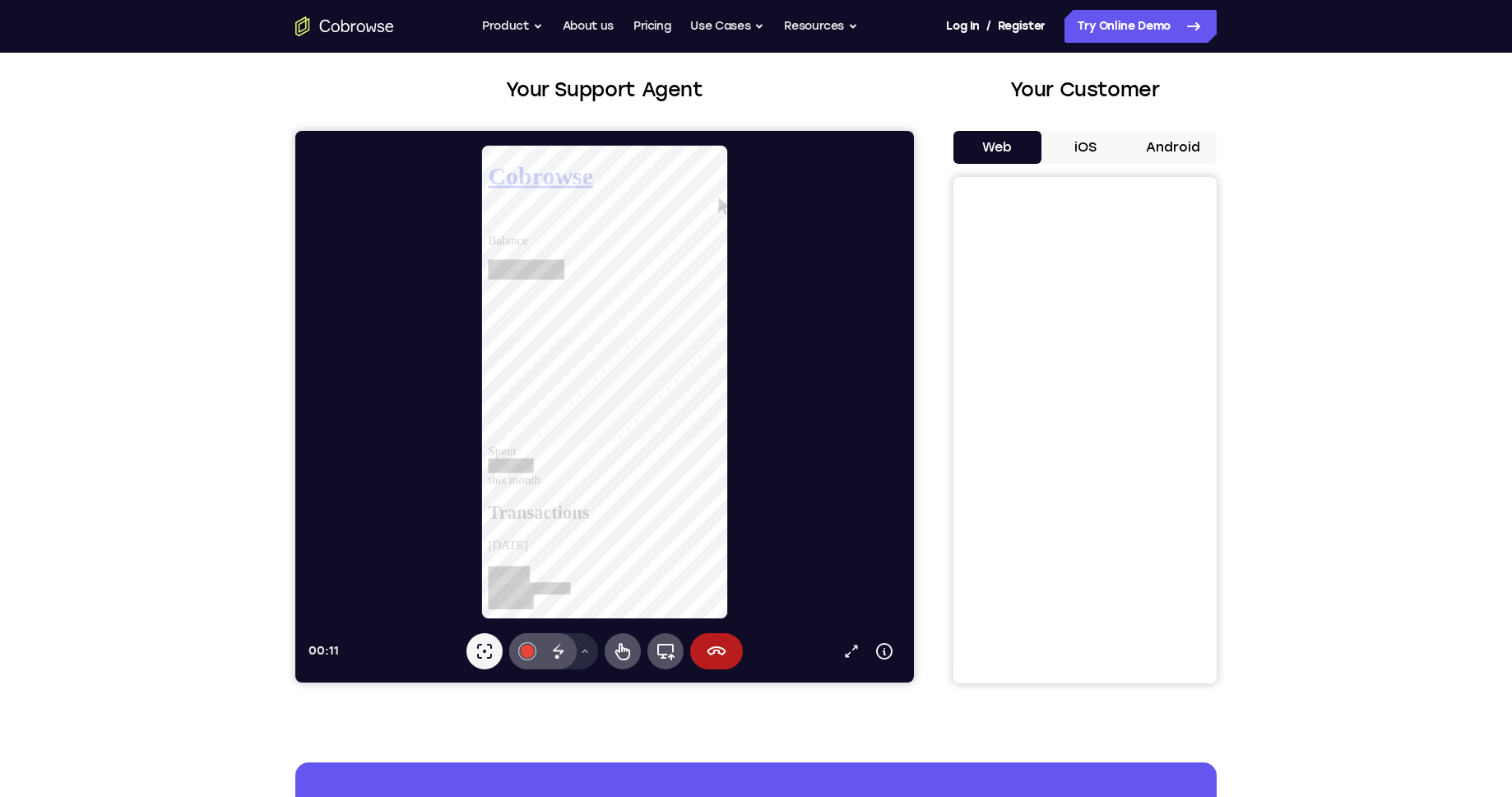
scroll to position [84, 0]
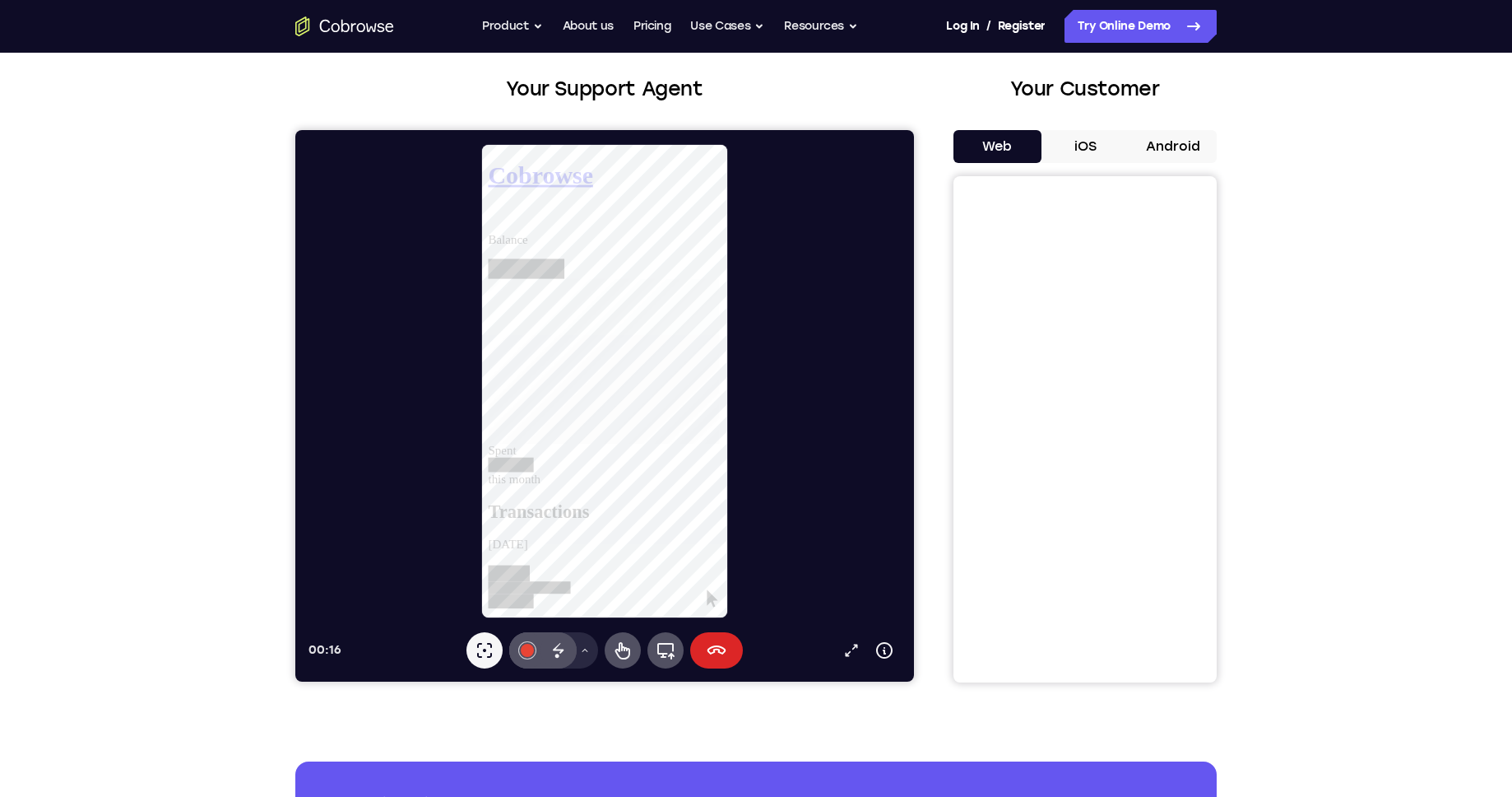
click at [710, 633] on button "End session" at bounding box center [715, 650] width 53 height 36
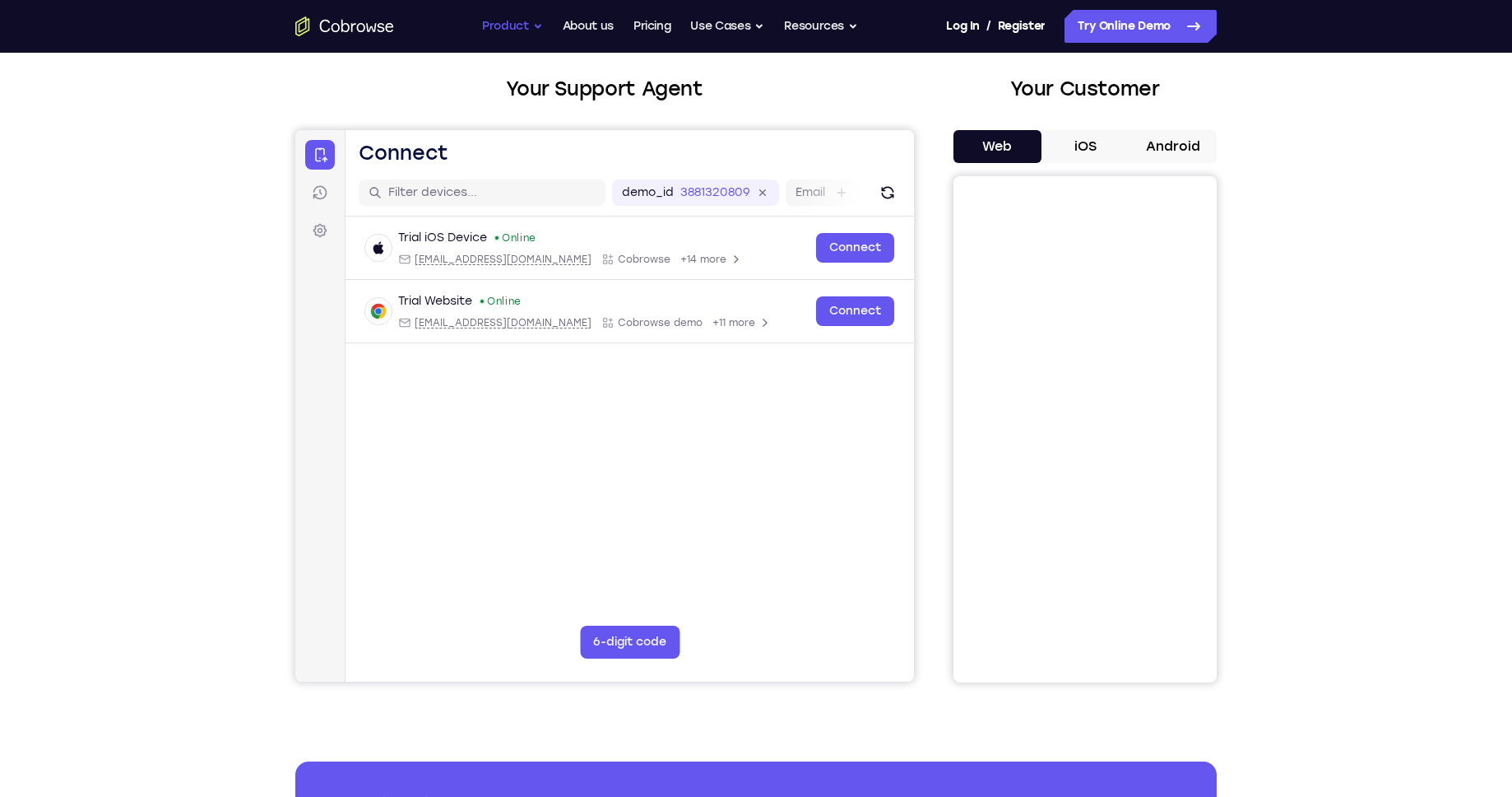
click at [506, 26] on button "Product" at bounding box center [513, 26] width 61 height 32
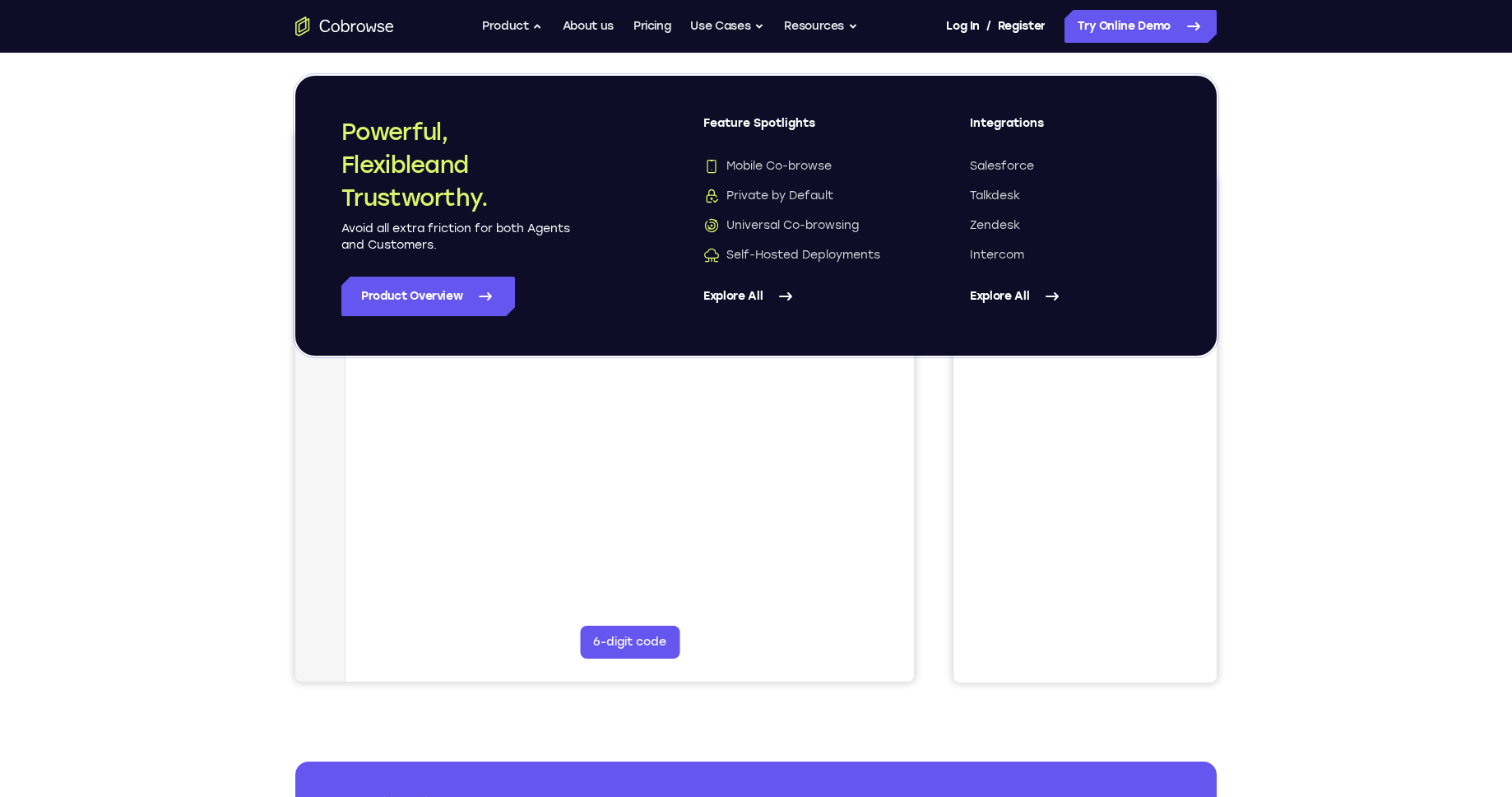
click at [727, 297] on link "Explore All" at bounding box center [803, 295] width 201 height 39
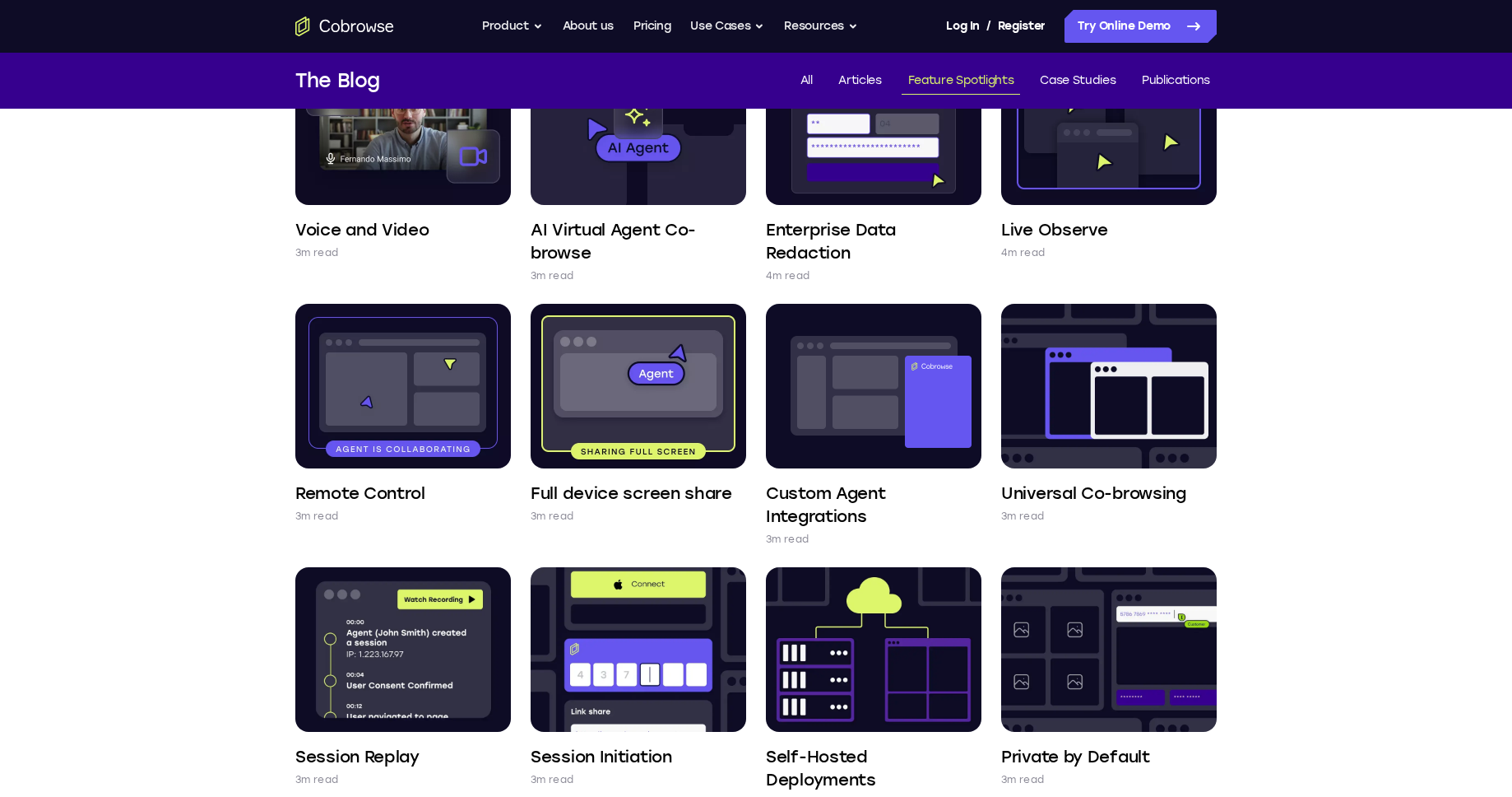
scroll to position [209, 0]
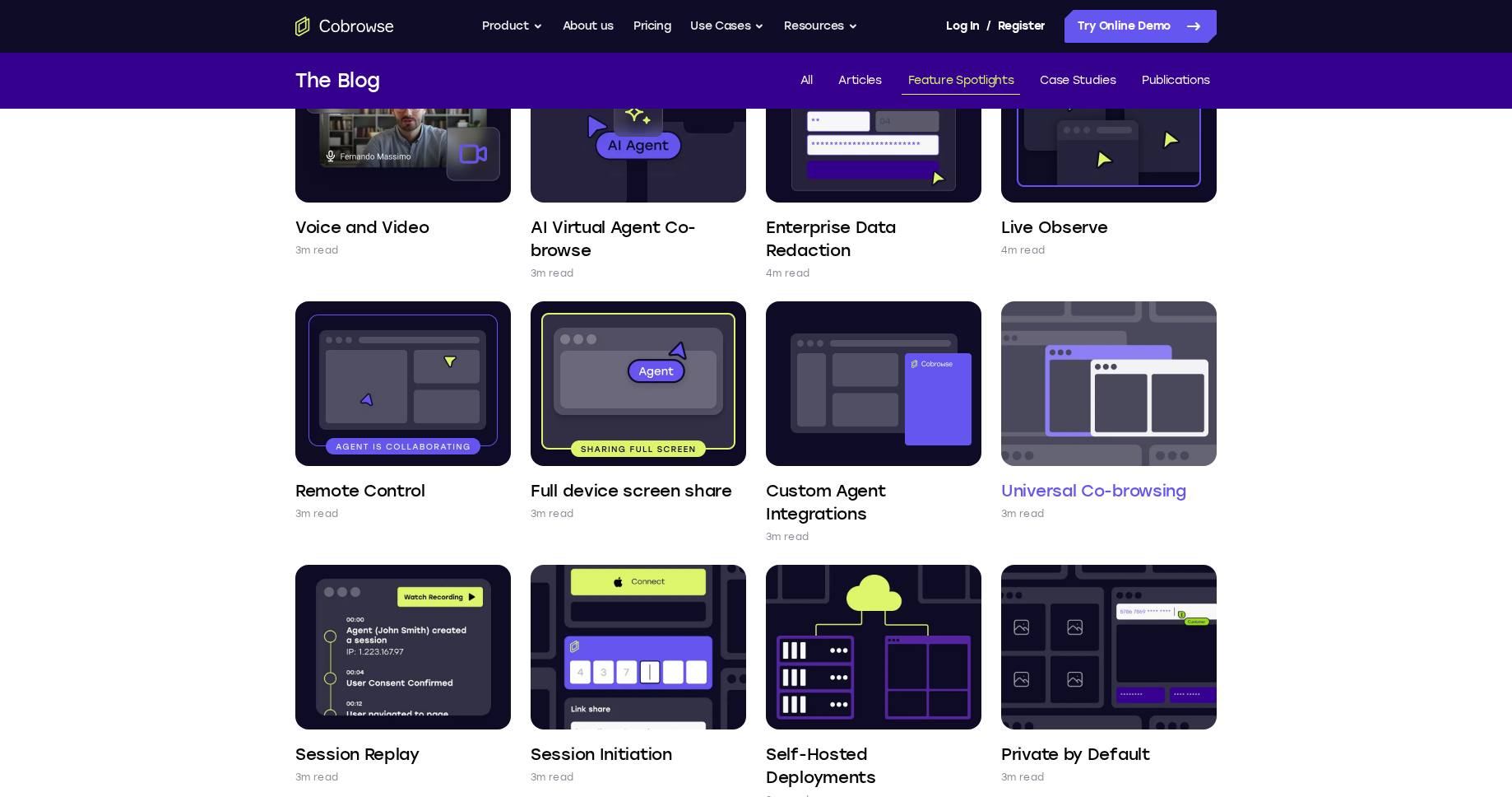
click at [1189, 320] on img at bounding box center [1109, 383] width 216 height 164
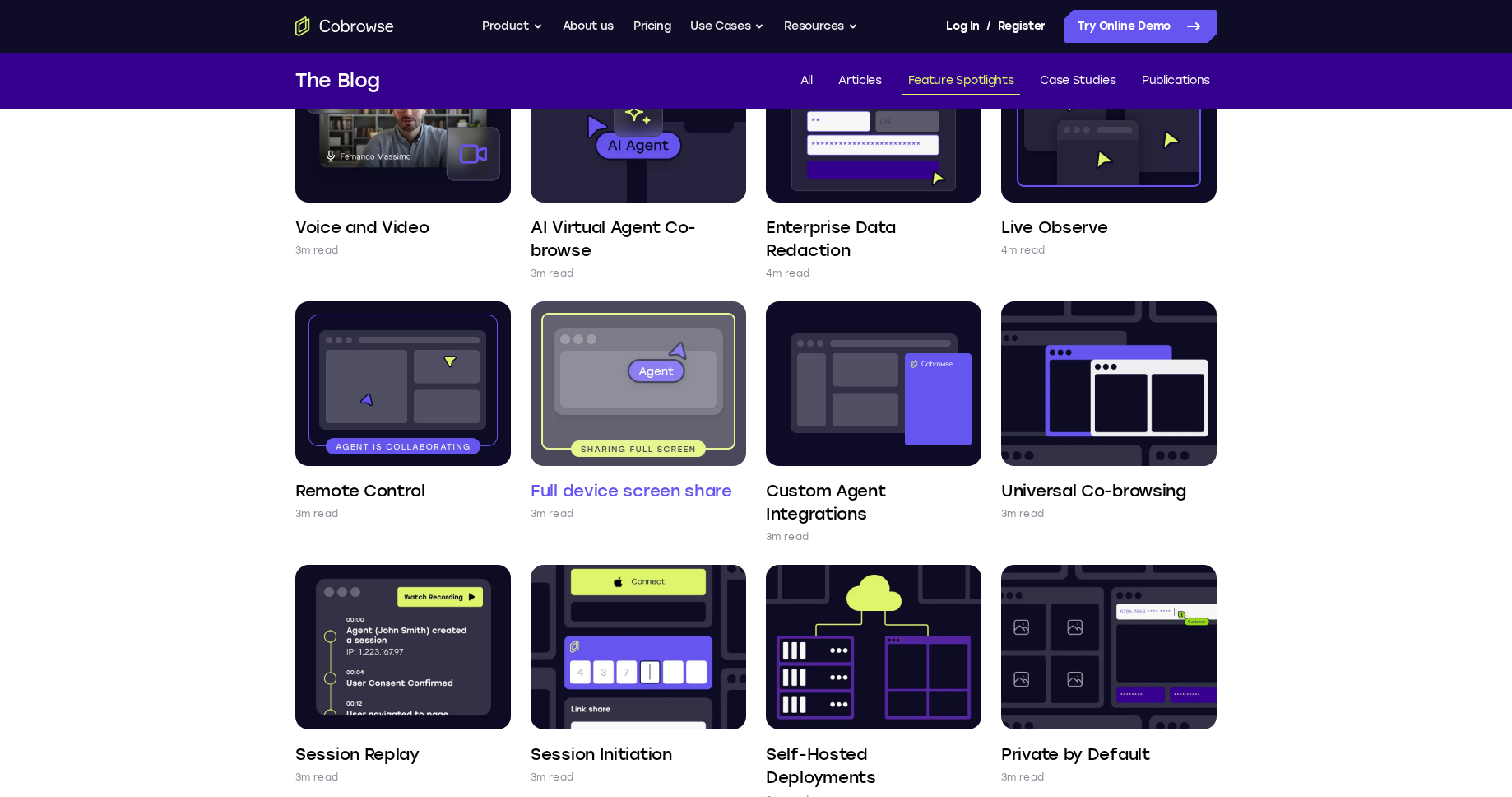
click at [659, 428] on img at bounding box center [638, 383] width 216 height 164
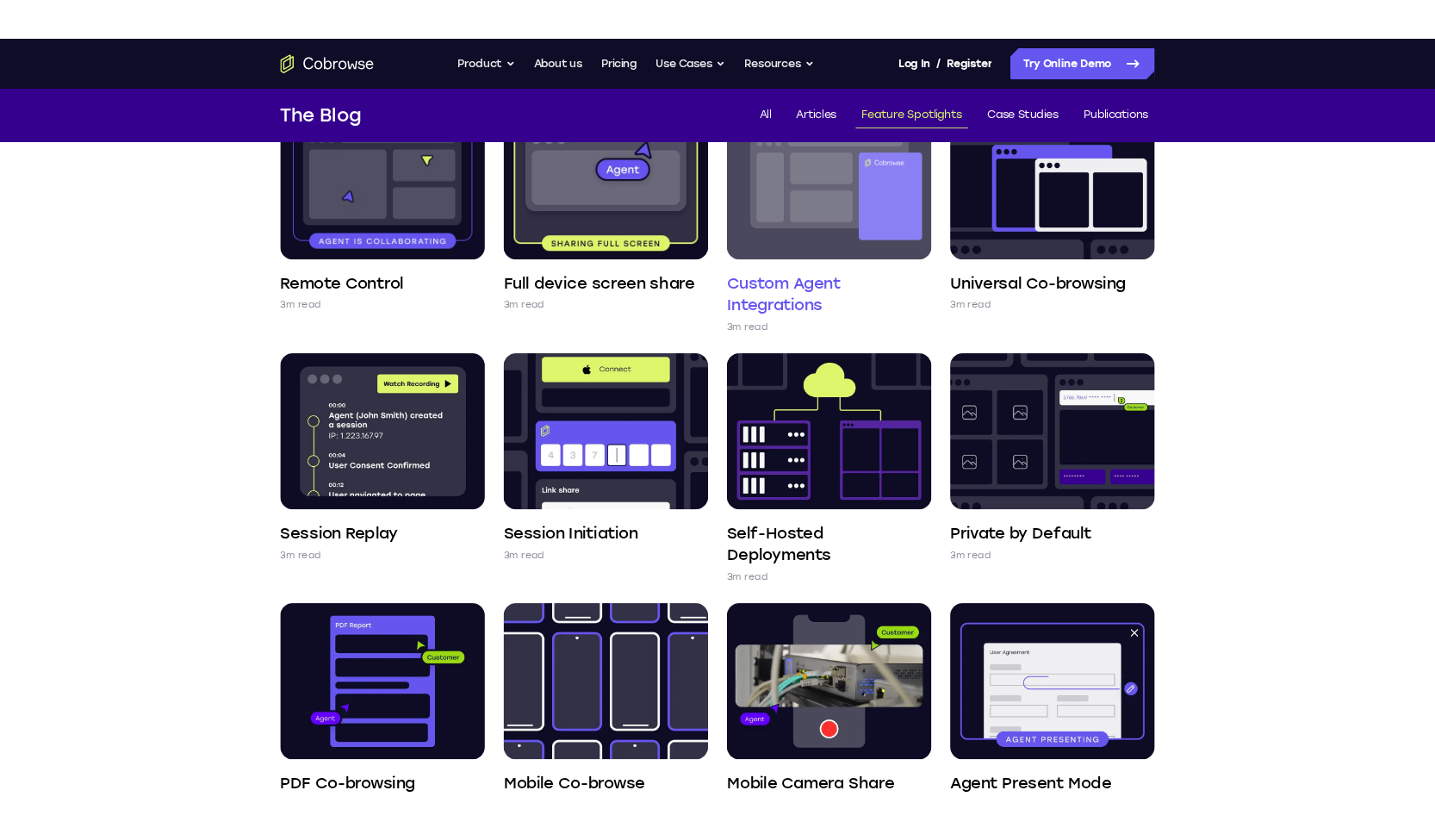
scroll to position [472, 0]
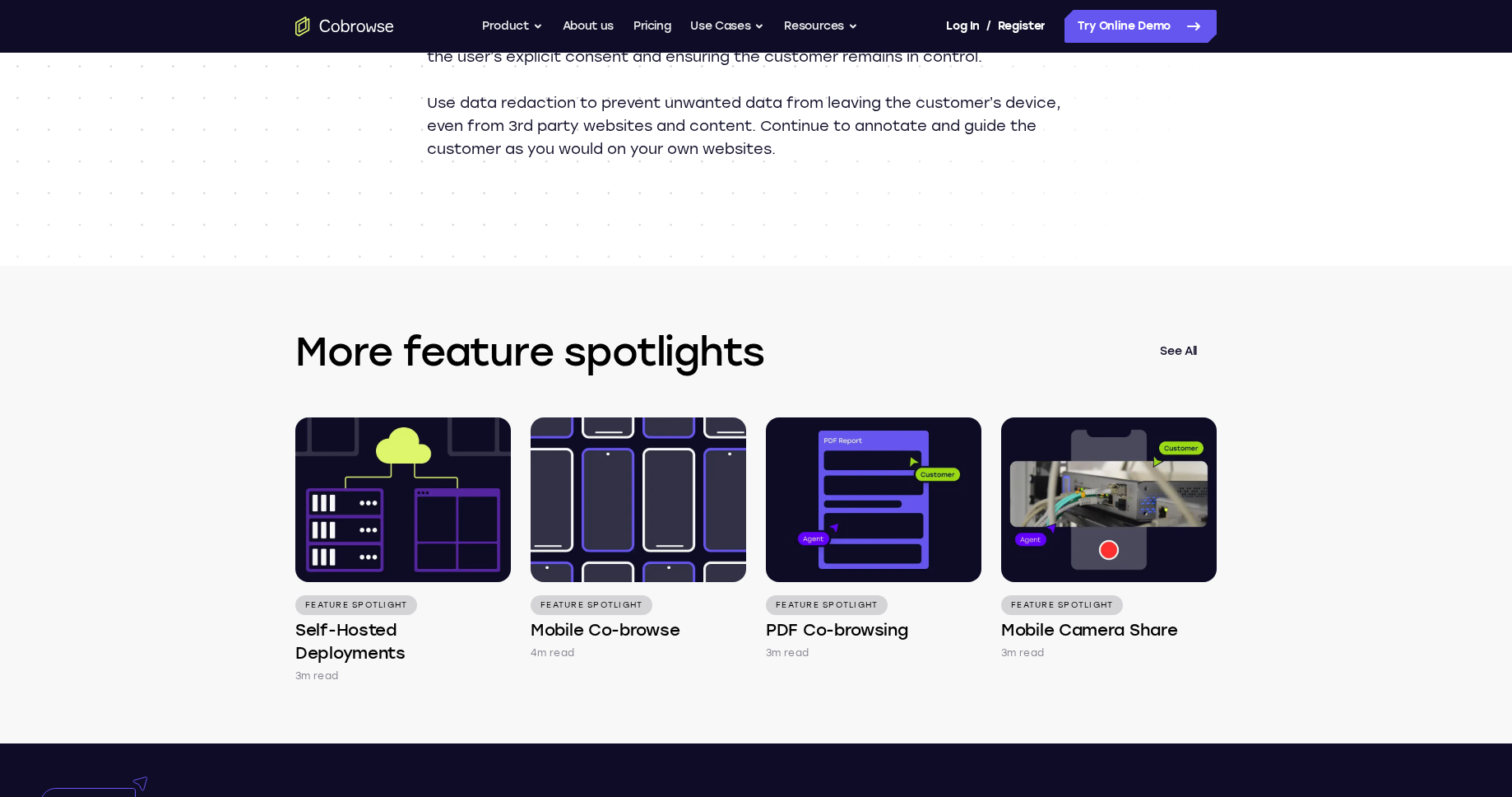
scroll to position [2071, 0]
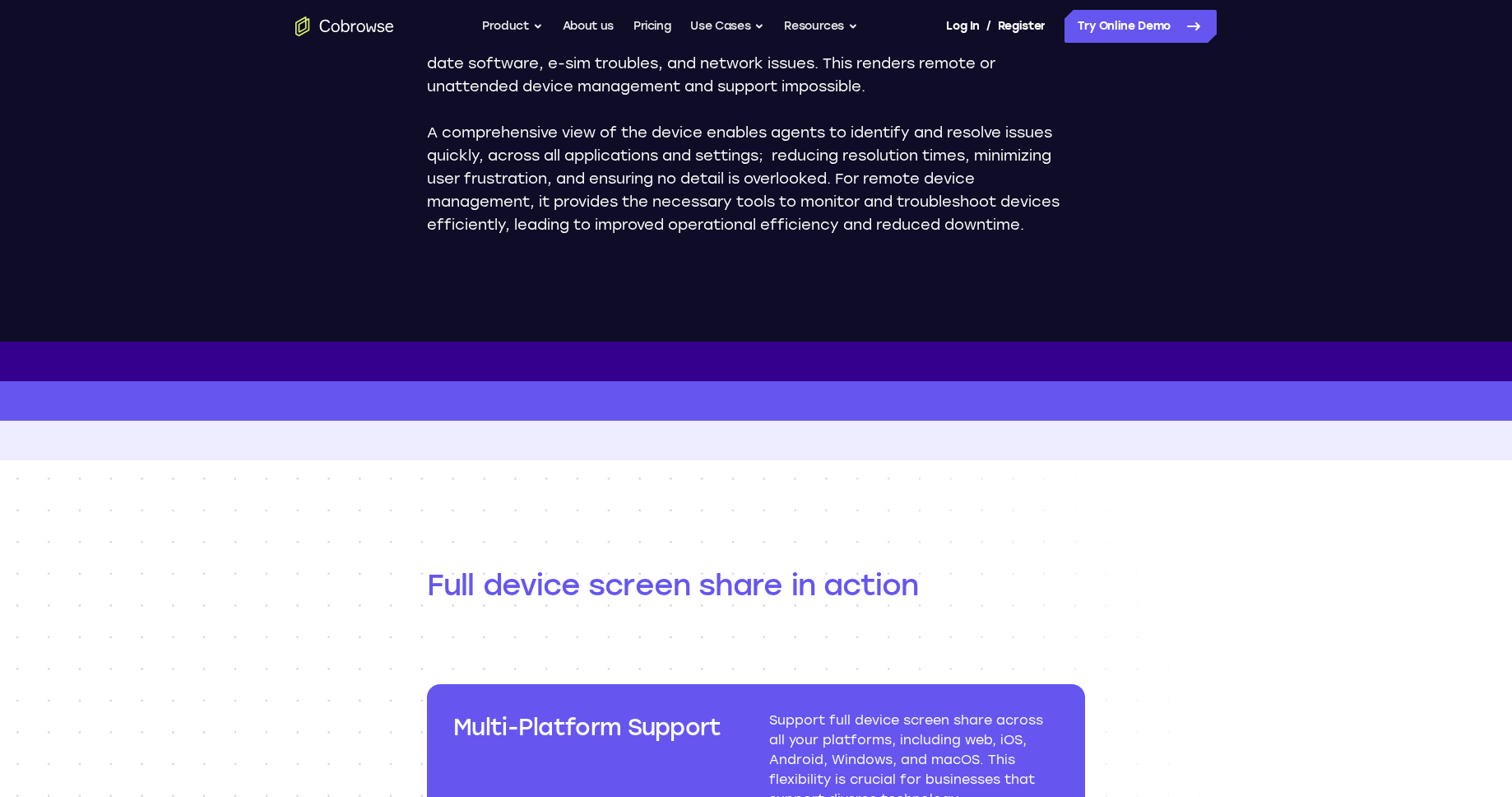
scroll to position [1789, 0]
